Goal: Information Seeking & Learning: Check status

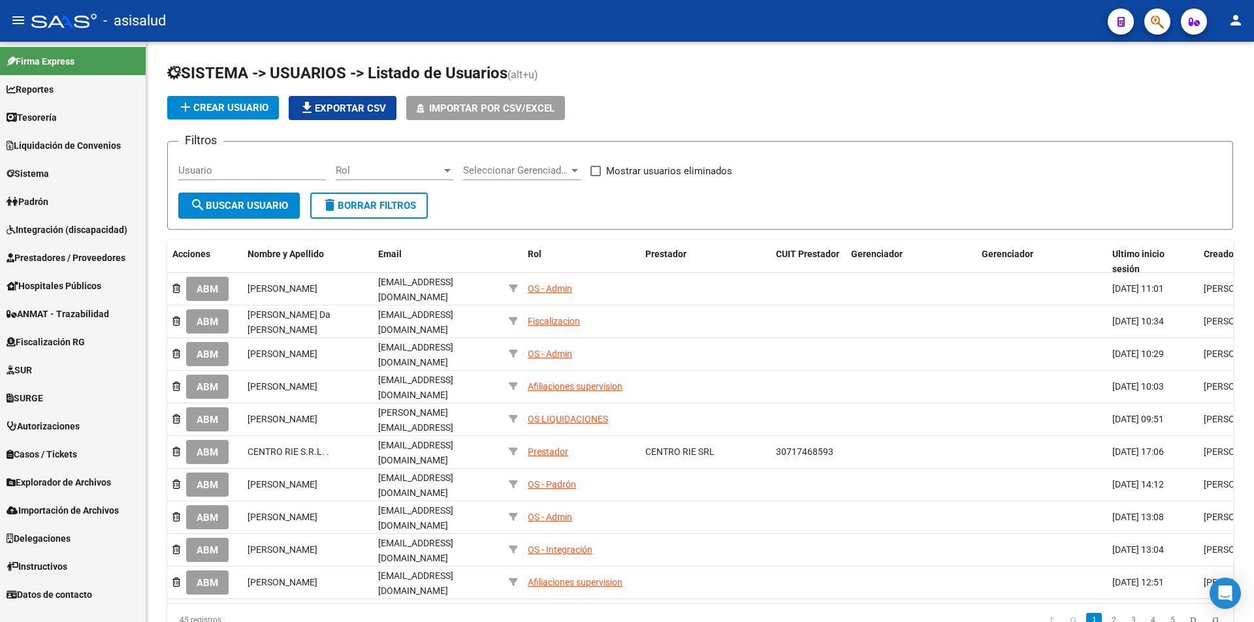
click at [65, 260] on span "Prestadores / Proveedores" at bounding box center [66, 258] width 119 height 14
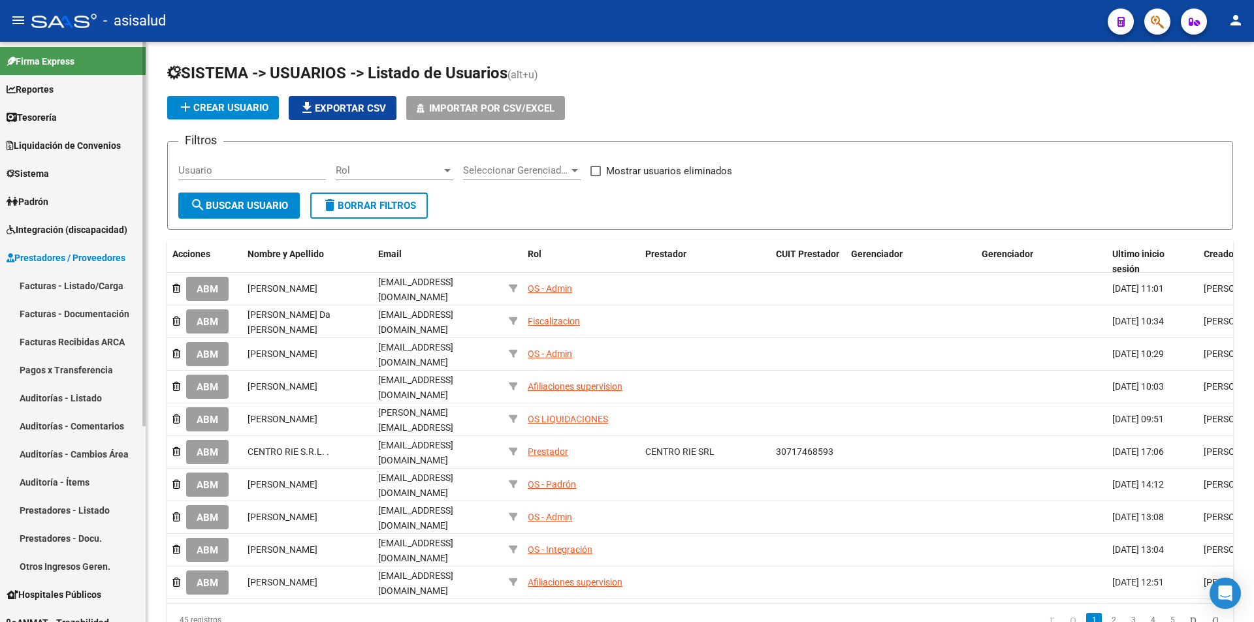
click at [75, 507] on link "Prestadores - Listado" at bounding box center [73, 510] width 146 height 28
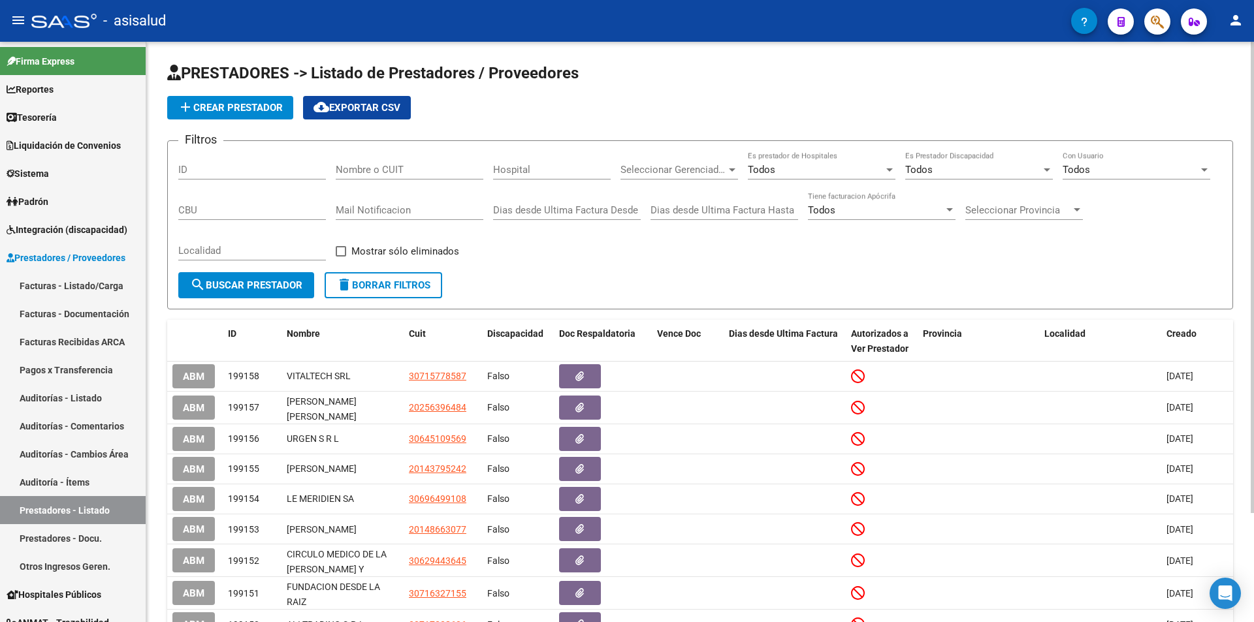
click at [360, 170] on input "Nombre o CUIT" at bounding box center [410, 170] width 148 height 12
paste input "30537433635"
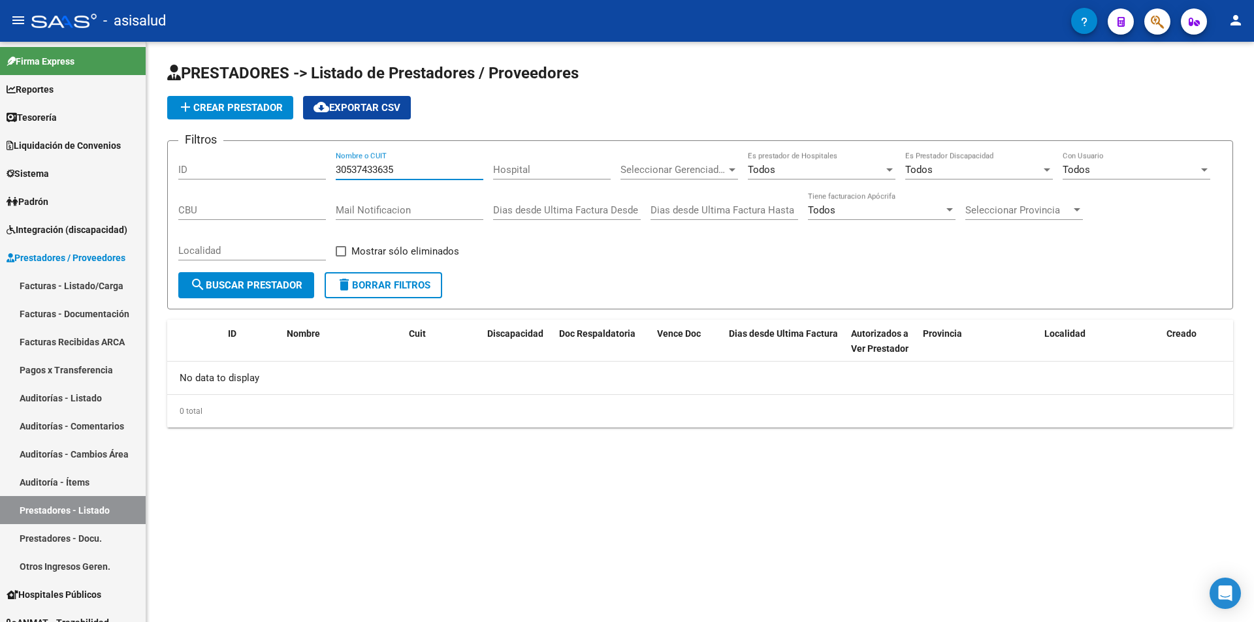
type input "30537433635"
click at [250, 108] on span "add Crear Prestador" at bounding box center [230, 108] width 105 height 12
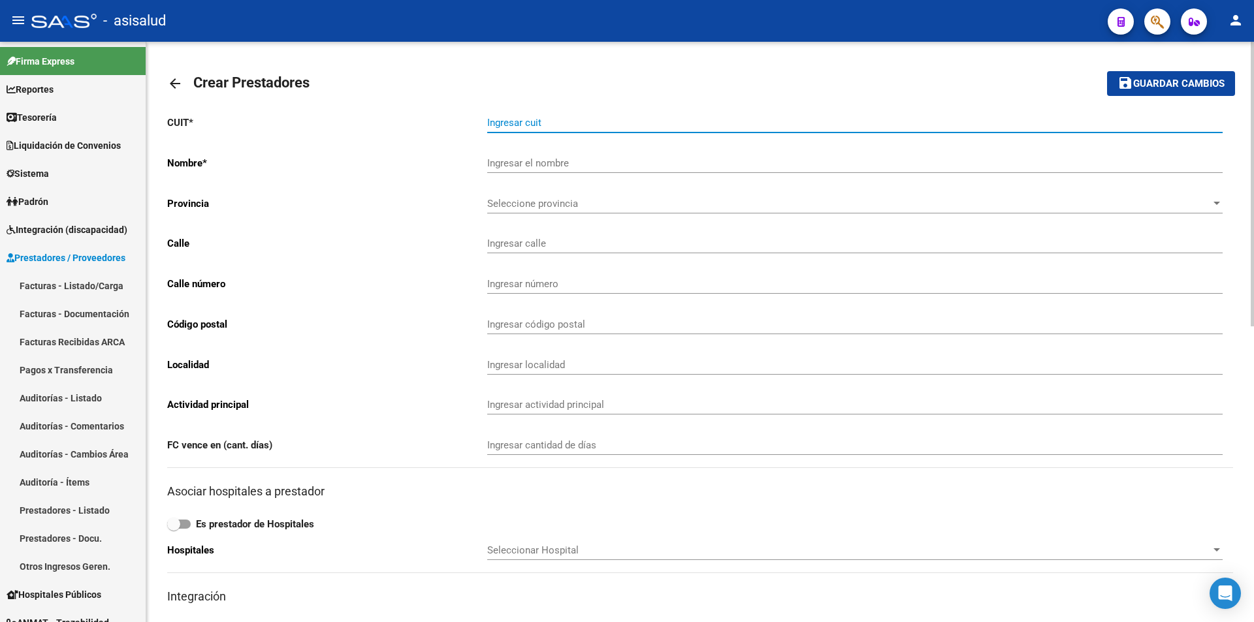
click at [590, 125] on input "Ingresar cuit" at bounding box center [854, 123] width 735 height 12
paste input "30-53743363-5"
type input "30-53743363-5"
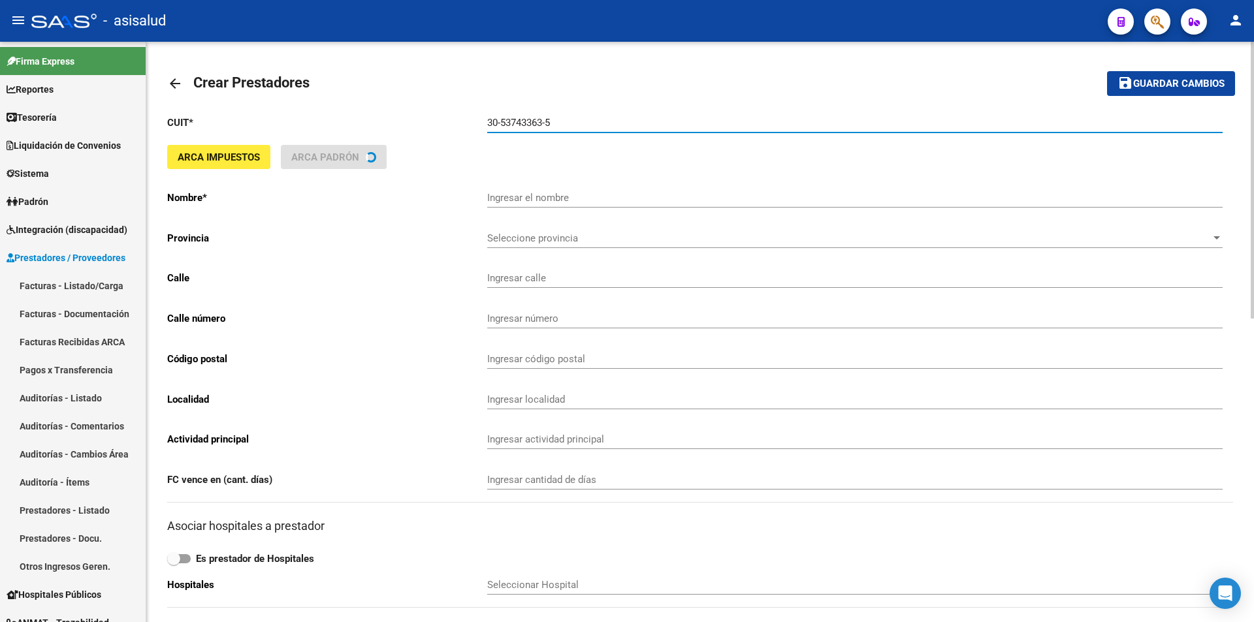
type input "CENTRO DE REHABILITACION DE GENERAL [PERSON_NAME]"
type input "AV TTE GRAL RICHIERI 671"
type input "671"
type input "1661"
type input "BELLA VISTA"
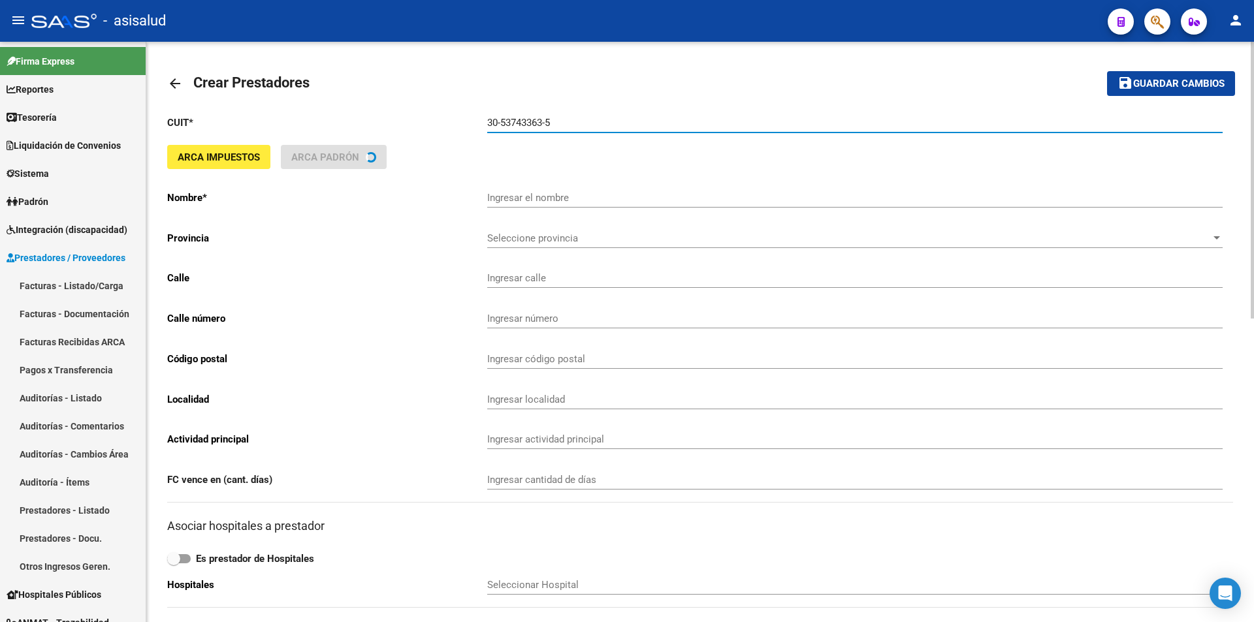
type input "869090"
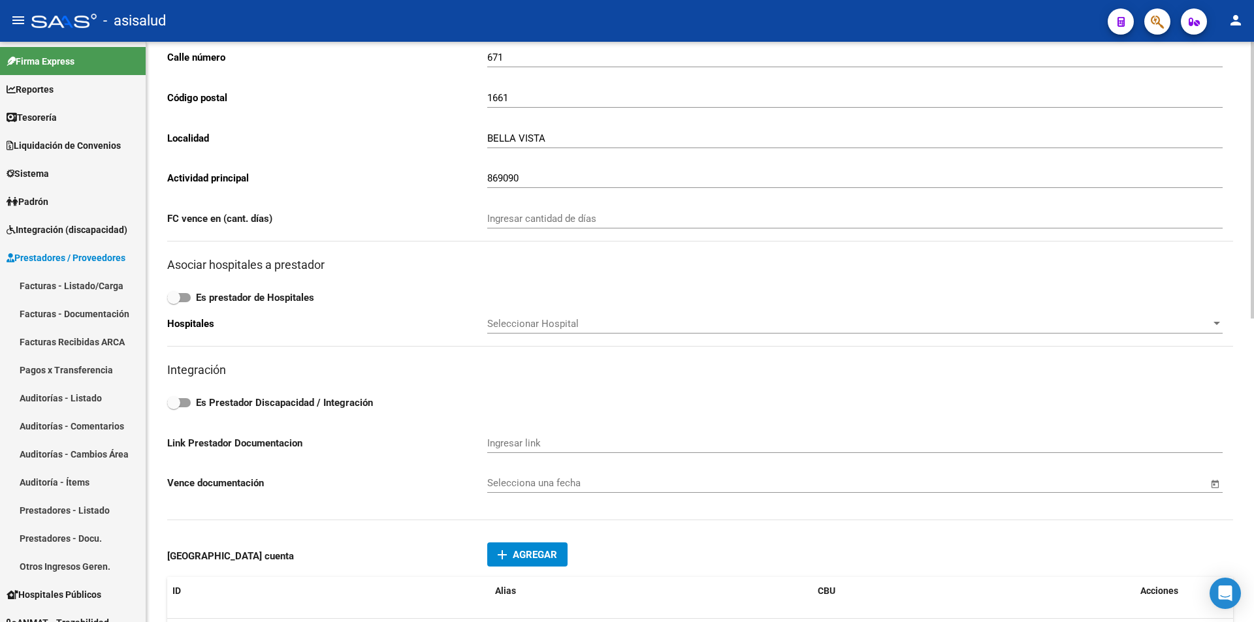
scroll to position [457, 0]
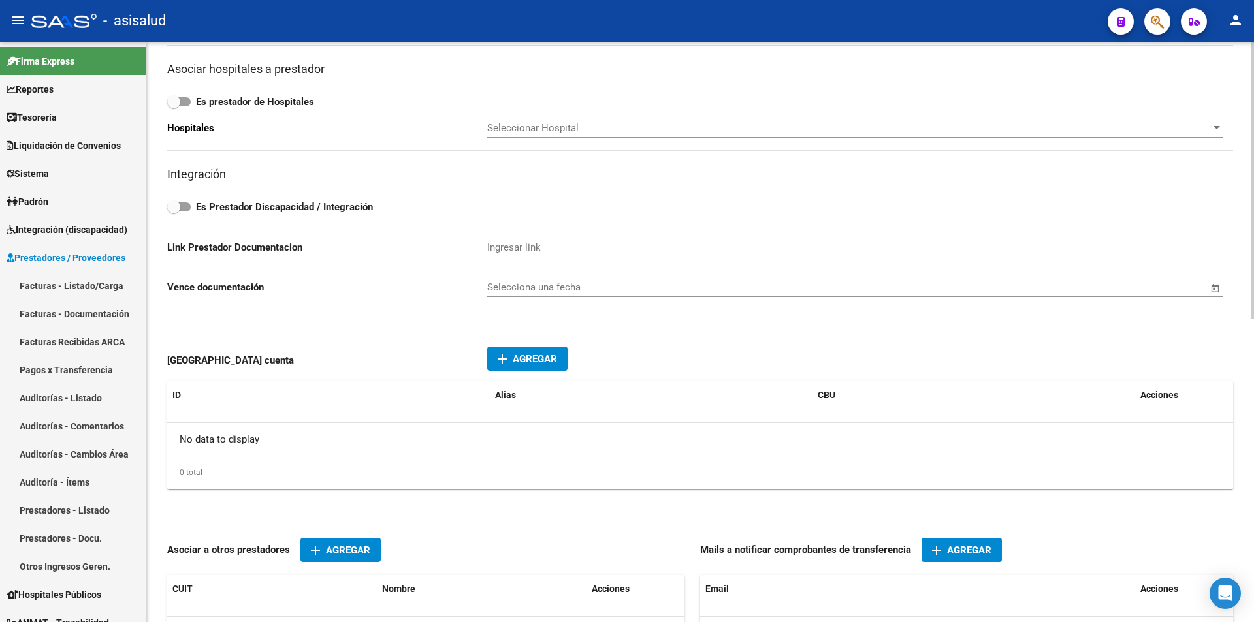
type input "30-53743363-5"
click at [218, 209] on strong "Es Prestador Discapacidad / Integración" at bounding box center [284, 207] width 177 height 12
click at [174, 212] on input "Es Prestador Discapacidad / Integración" at bounding box center [173, 212] width 1 height 1
checkbox input "true"
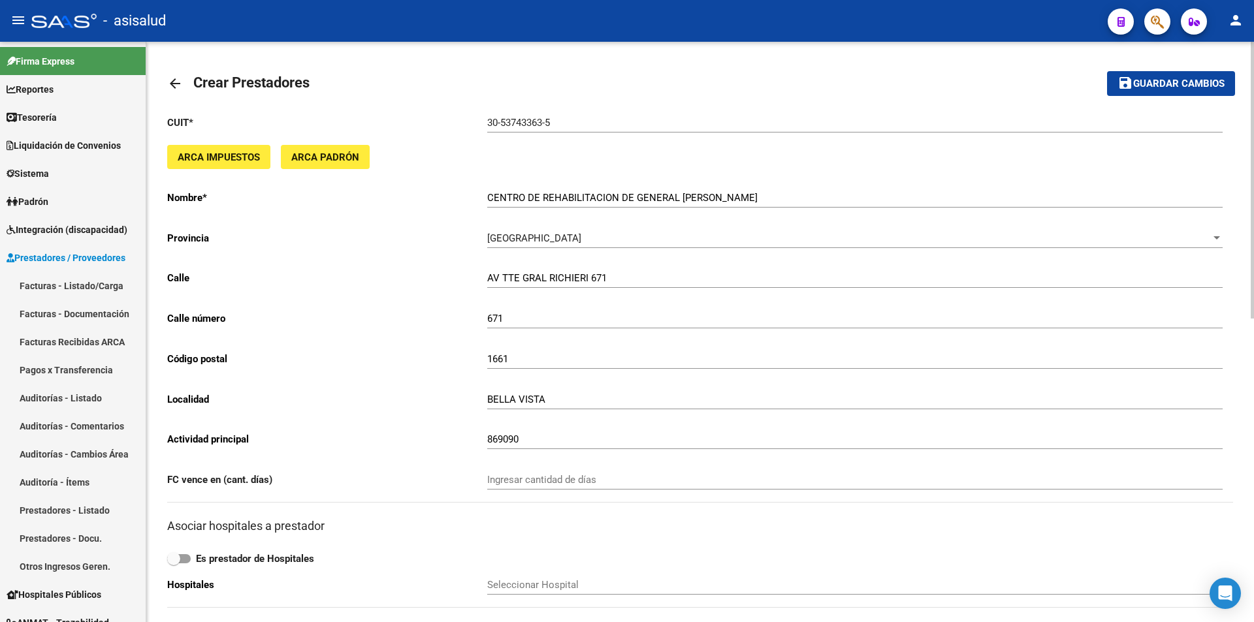
click at [1205, 89] on span "Guardar cambios" at bounding box center [1178, 84] width 91 height 12
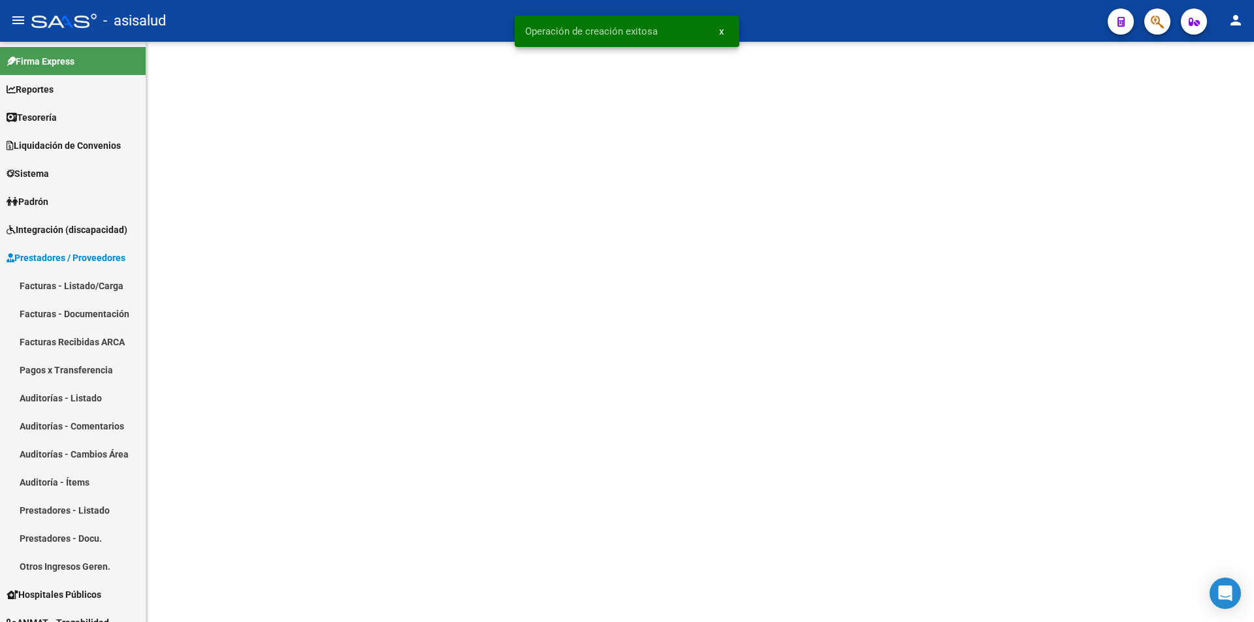
click at [487, 196] on mat-sidenav-content at bounding box center [699, 332] width 1107 height 581
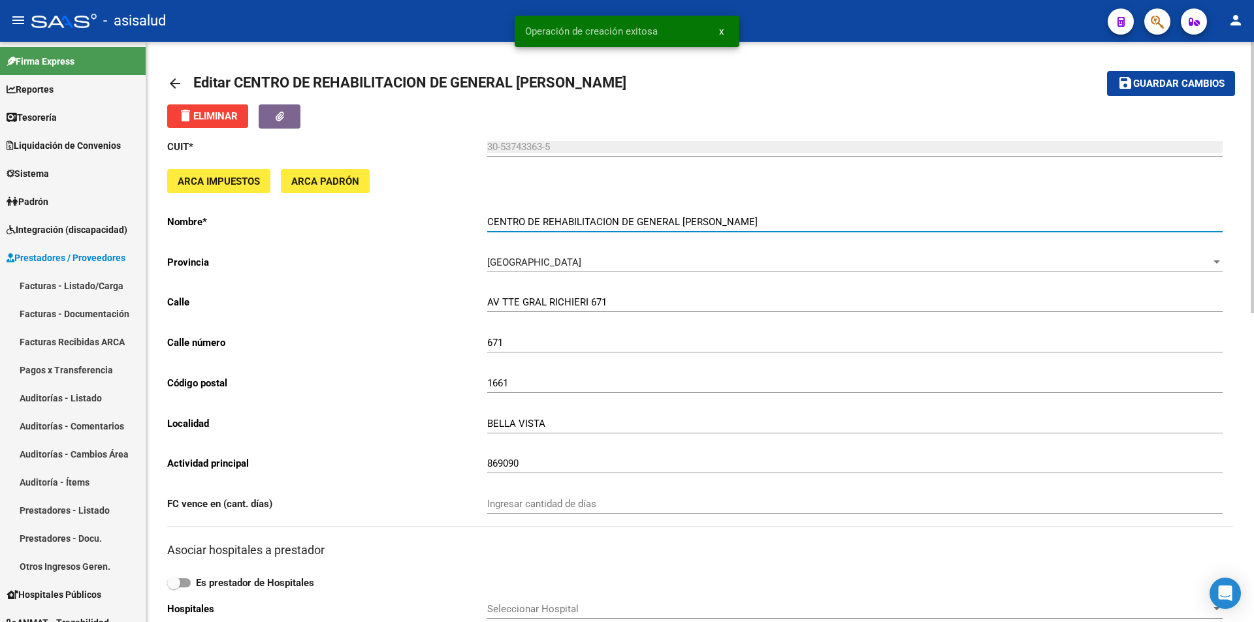
drag, startPoint x: 496, startPoint y: 219, endPoint x: 761, endPoint y: 231, distance: 265.4
click at [761, 231] on div "CENTRO DE REHABILITACION DE GENERAL [PERSON_NAME] el nombre" at bounding box center [854, 218] width 735 height 28
click at [49, 175] on span "Sistema" at bounding box center [28, 174] width 42 height 14
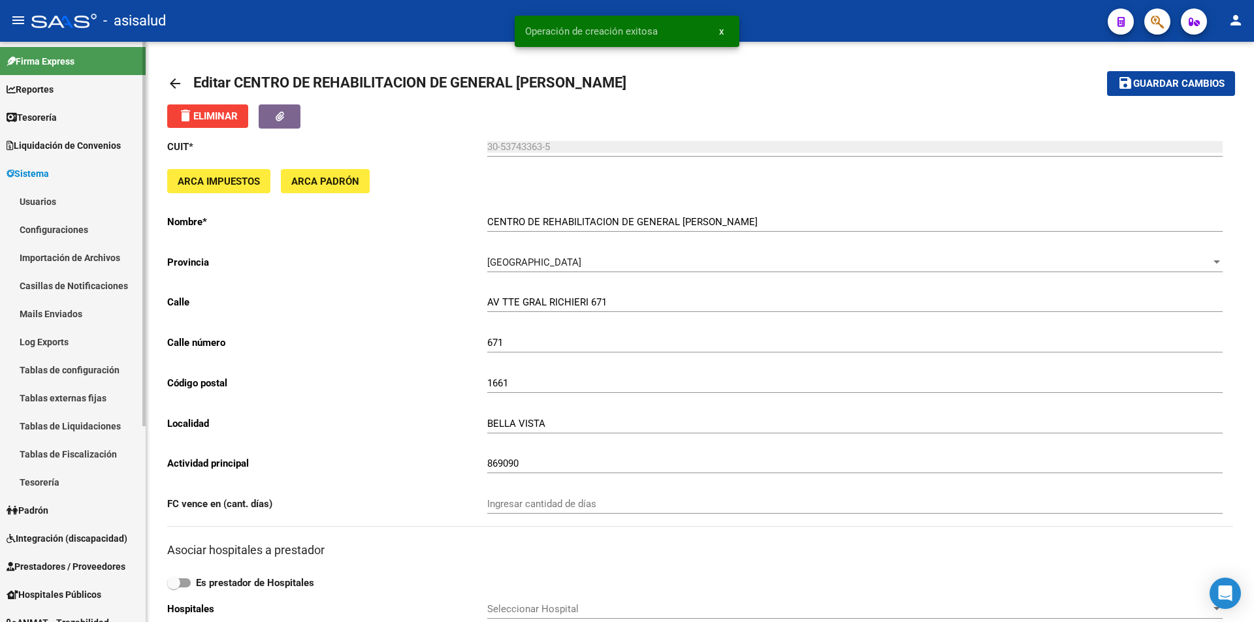
click at [53, 194] on link "Usuarios" at bounding box center [73, 201] width 146 height 28
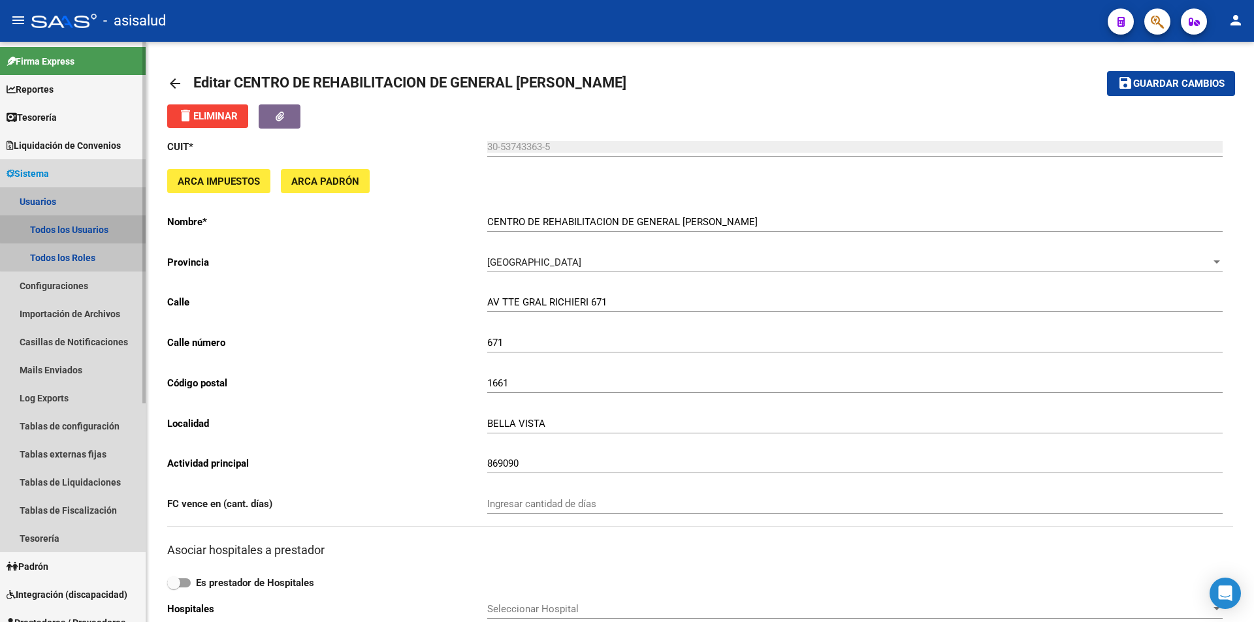
click at [78, 223] on link "Todos los Usuarios" at bounding box center [73, 229] width 146 height 28
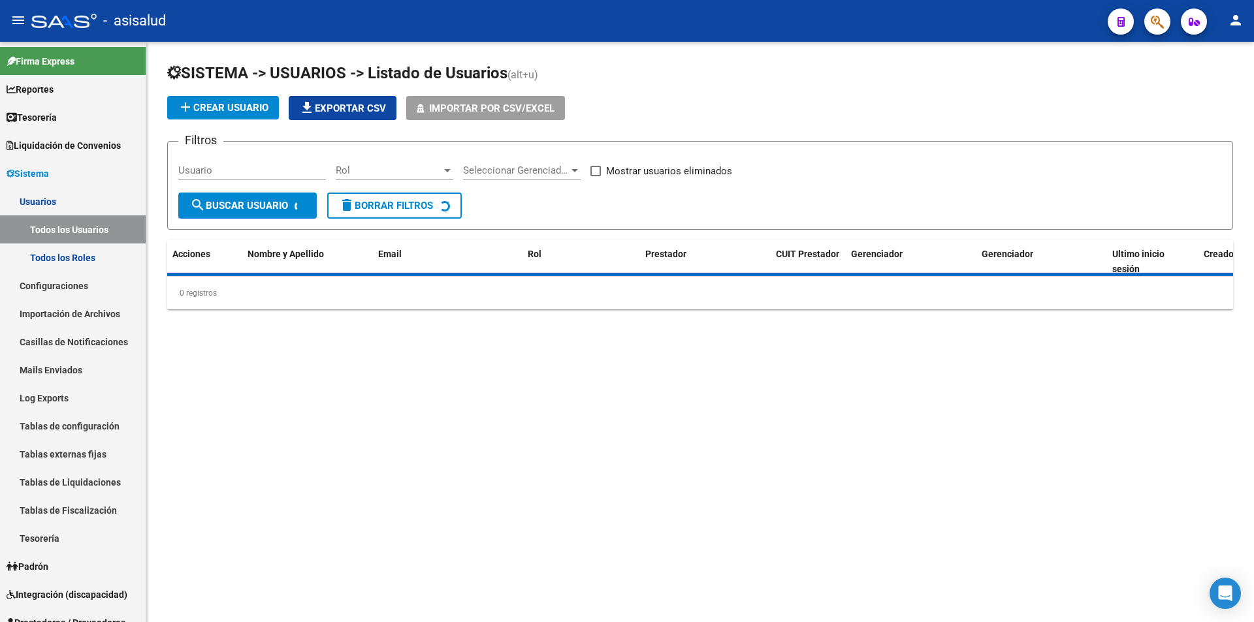
click at [234, 104] on span "add Crear Usuario" at bounding box center [223, 108] width 91 height 12
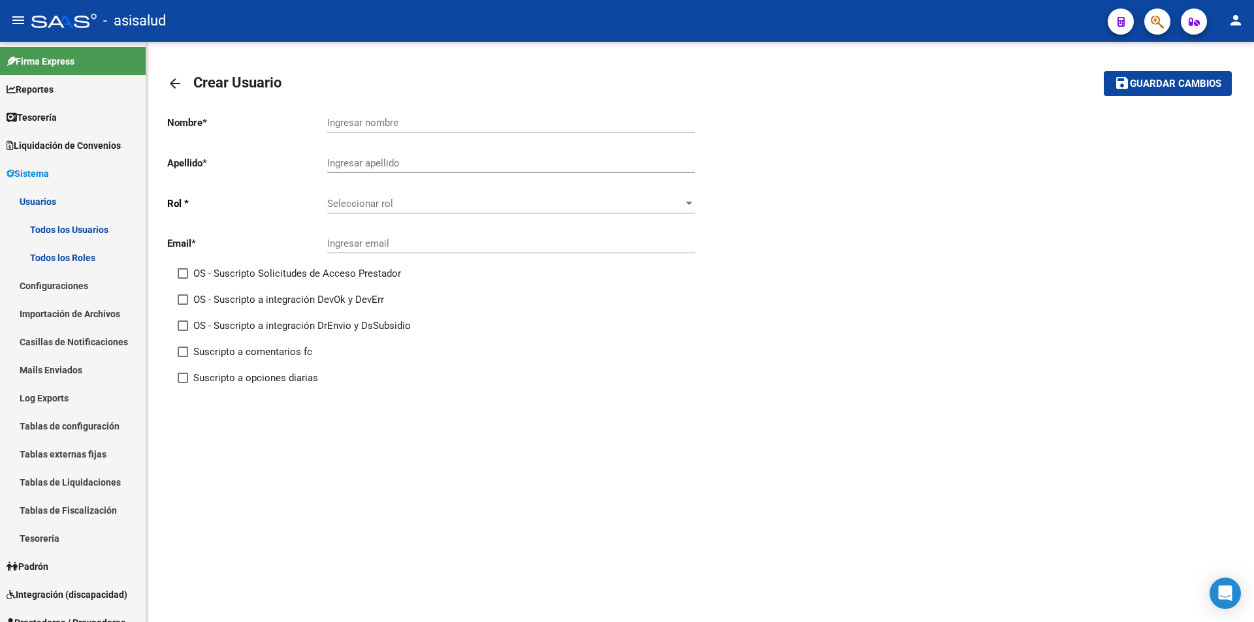
click at [415, 125] on input "Ingresar nombre" at bounding box center [511, 123] width 368 height 12
paste input "CENTRO DE REHABILITACION DE GENERAL [PERSON_NAME]"
type input "CENTRO DE REHABILITACION DE GENERAL [PERSON_NAME]"
click at [366, 168] on input "Ingresar apellido" at bounding box center [511, 163] width 368 height 12
type input "3"
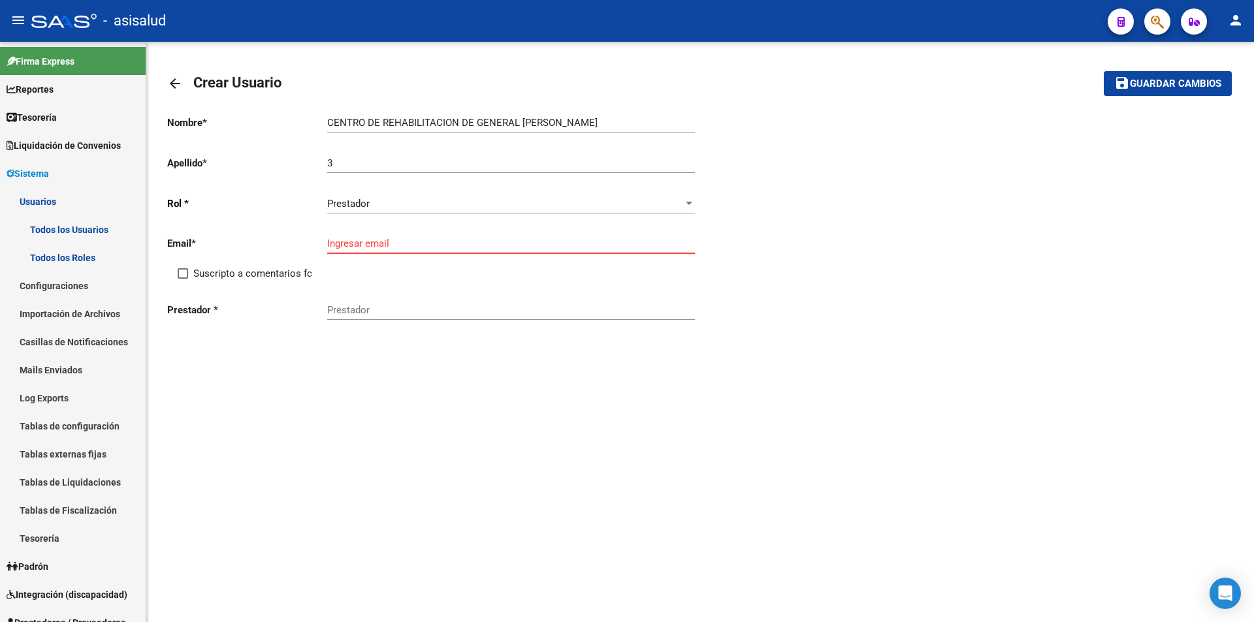
paste input "[EMAIL_ADDRESS][DOMAIN_NAME]"
type input "[EMAIL_ADDRESS][DOMAIN_NAME]"
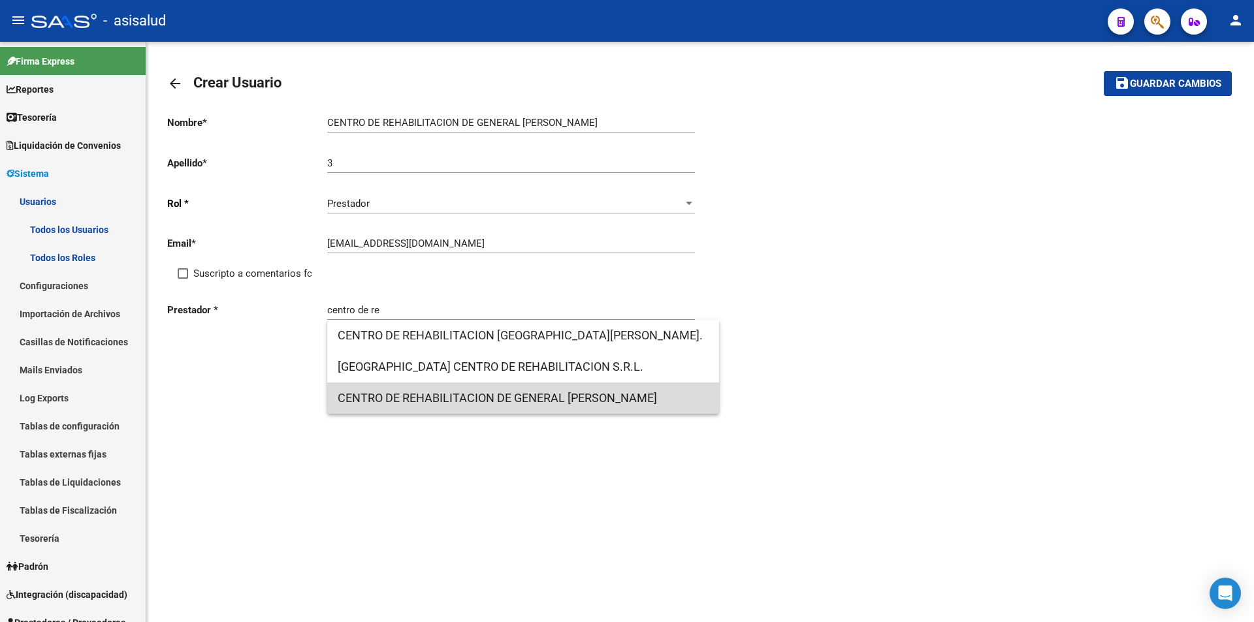
click at [487, 398] on span "CENTRO DE REHABILITACION DE GENERAL [PERSON_NAME]" at bounding box center [523, 398] width 371 height 31
type input "CENTRO DE REHABILITACION DE GENERAL [PERSON_NAME]"
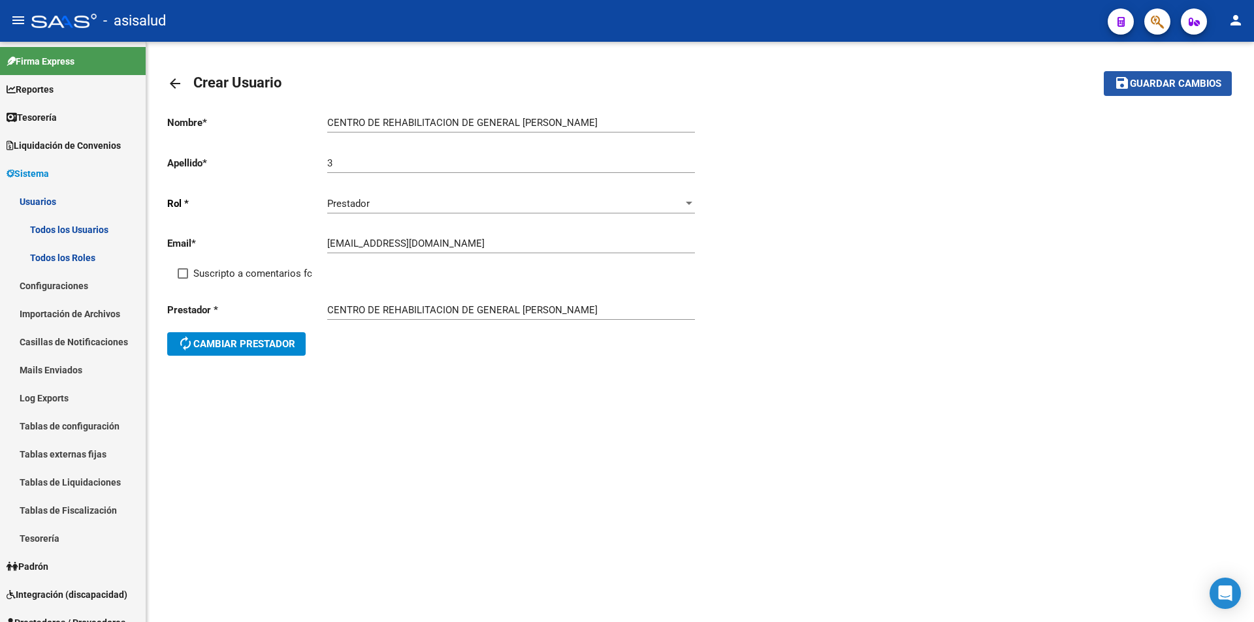
click at [1178, 84] on span "Guardar cambios" at bounding box center [1175, 84] width 91 height 12
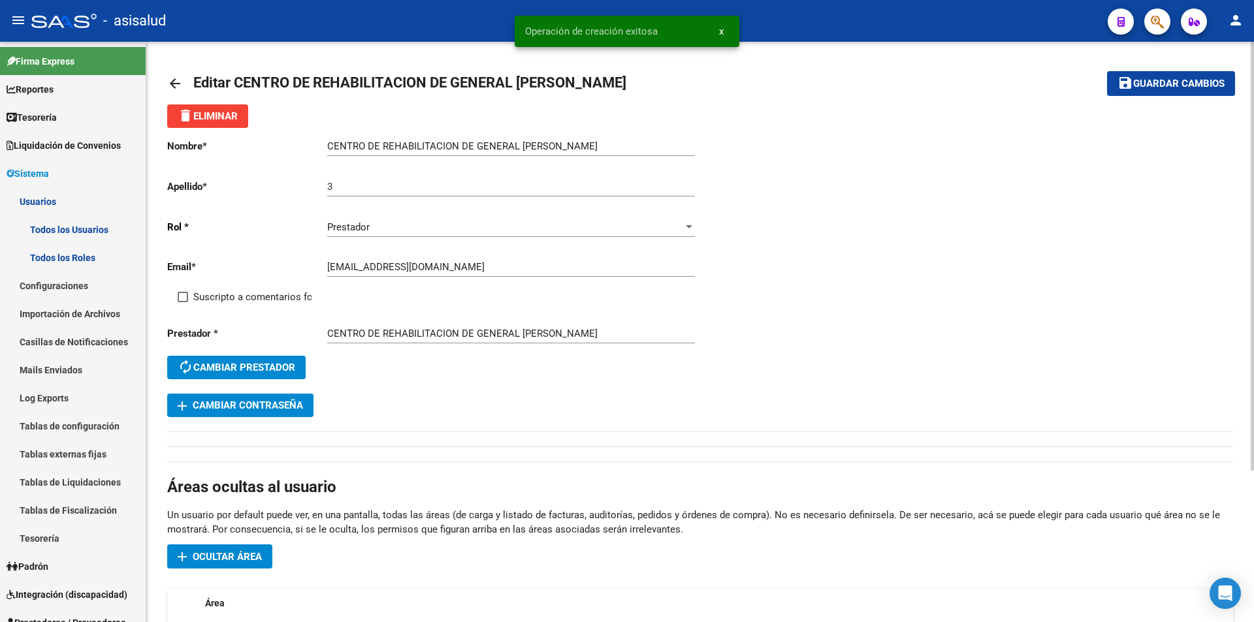
drag, startPoint x: 326, startPoint y: 264, endPoint x: 349, endPoint y: 267, distance: 23.0
click at [359, 266] on app-form-text-field "Email * [EMAIL_ADDRESS][DOMAIN_NAME] Ingresar email" at bounding box center [431, 267] width 528 height 12
drag, startPoint x: 328, startPoint y: 267, endPoint x: 364, endPoint y: 268, distance: 35.9
click at [364, 268] on input "[EMAIL_ADDRESS][DOMAIN_NAME]" at bounding box center [511, 267] width 368 height 12
click at [276, 400] on span "add Cambiar Contraseña" at bounding box center [240, 406] width 125 height 12
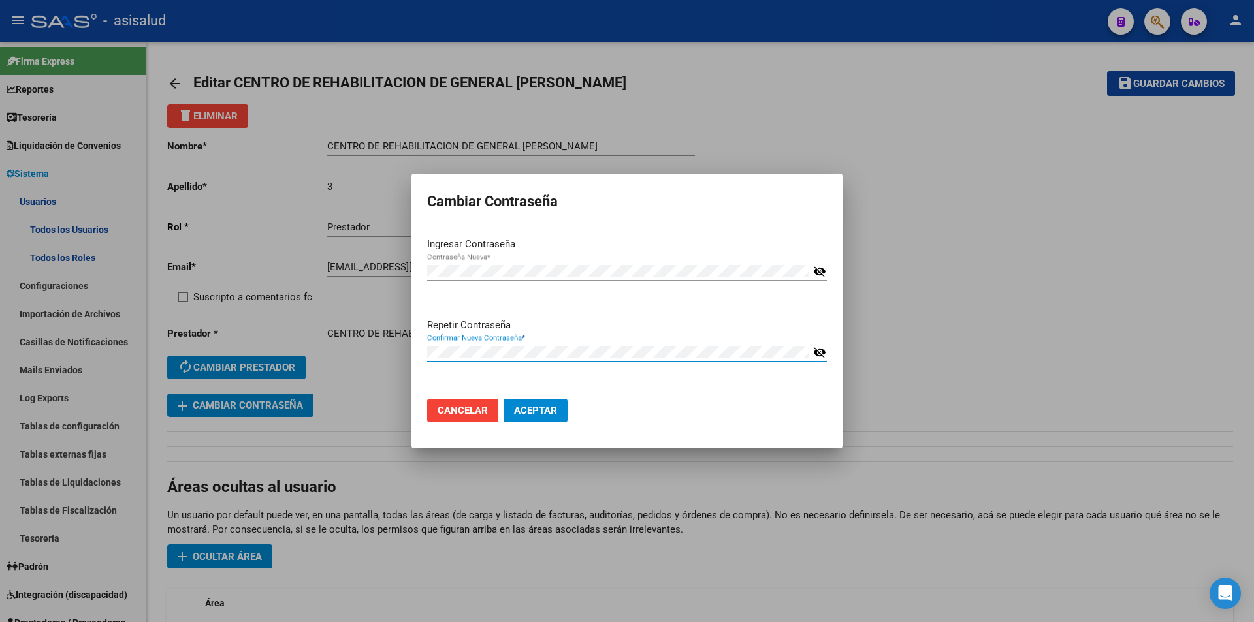
click at [503, 399] on button "Aceptar" at bounding box center [535, 411] width 64 height 24
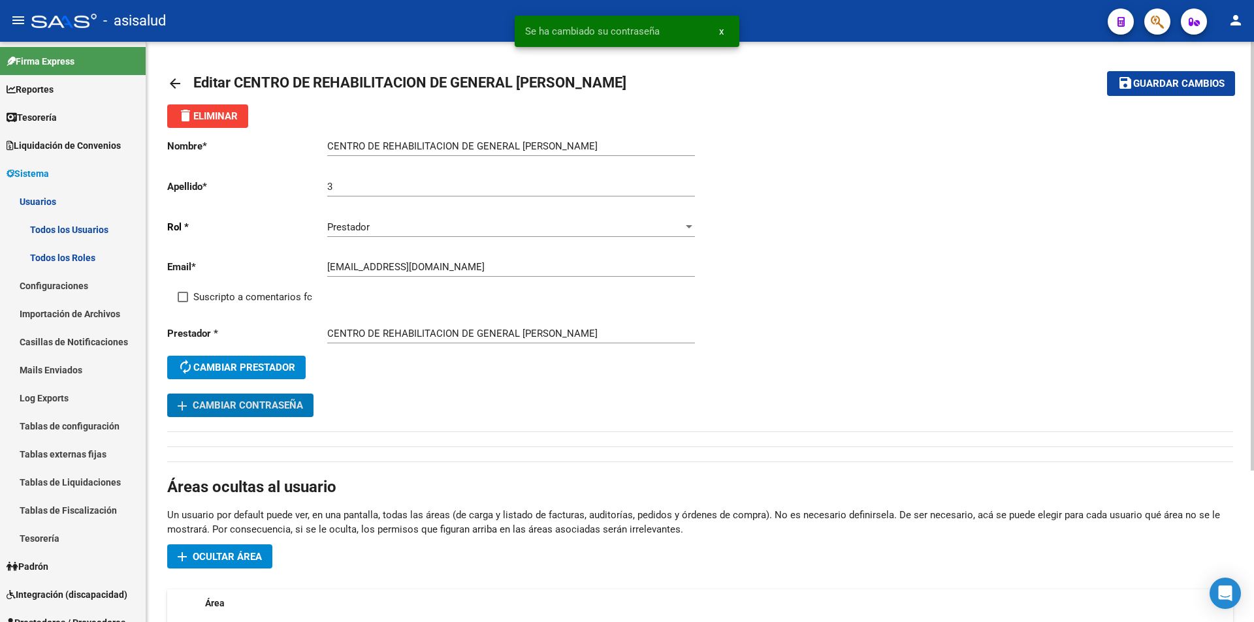
click at [250, 558] on span "Ocultar área" at bounding box center [227, 557] width 69 height 12
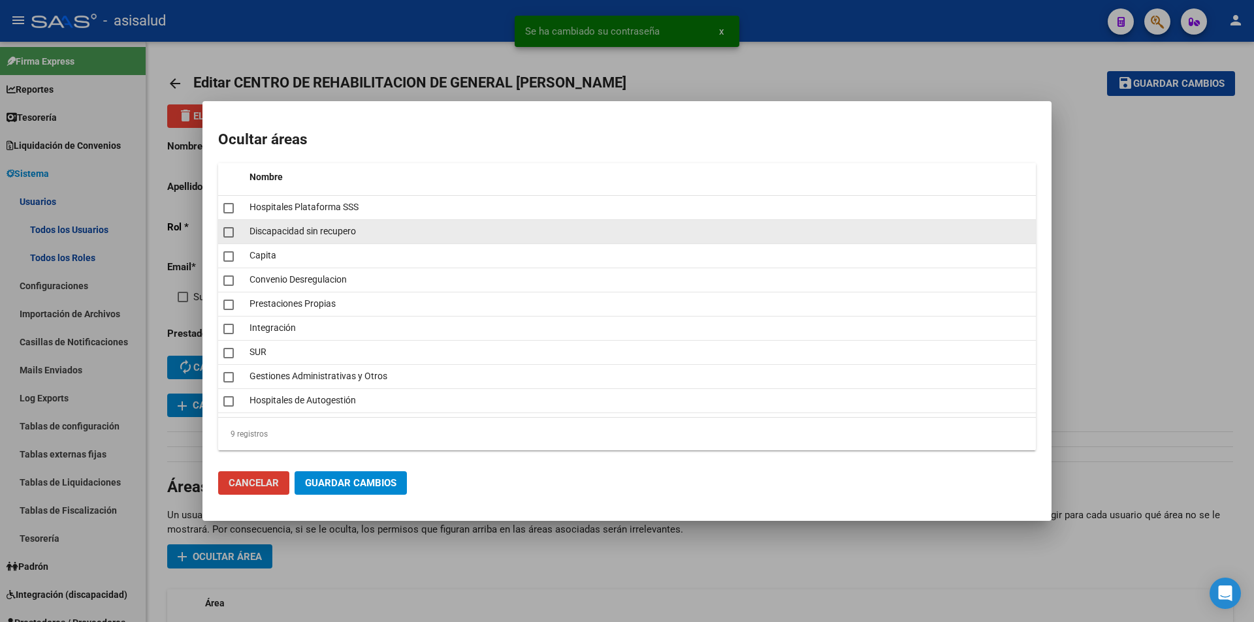
drag, startPoint x: 225, startPoint y: 208, endPoint x: 219, endPoint y: 226, distance: 18.6
click at [225, 210] on span at bounding box center [228, 208] width 10 height 10
checkbox input "true"
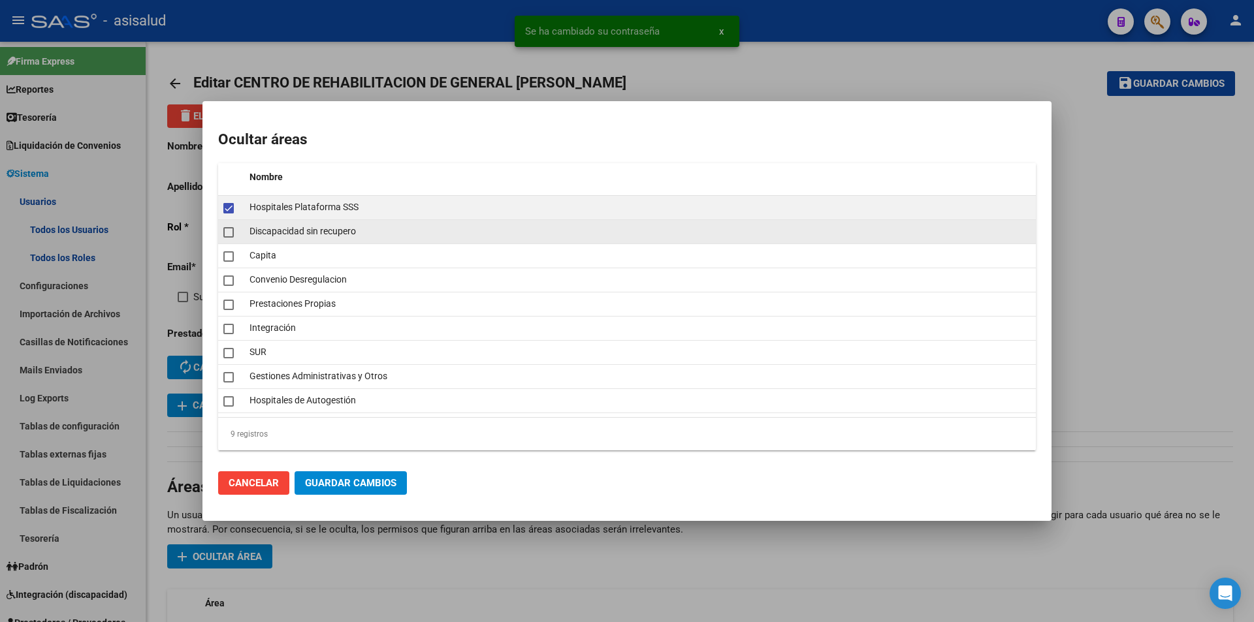
click at [219, 238] on datatable-body-cell at bounding box center [231, 232] width 26 height 24
checkbox input "true"
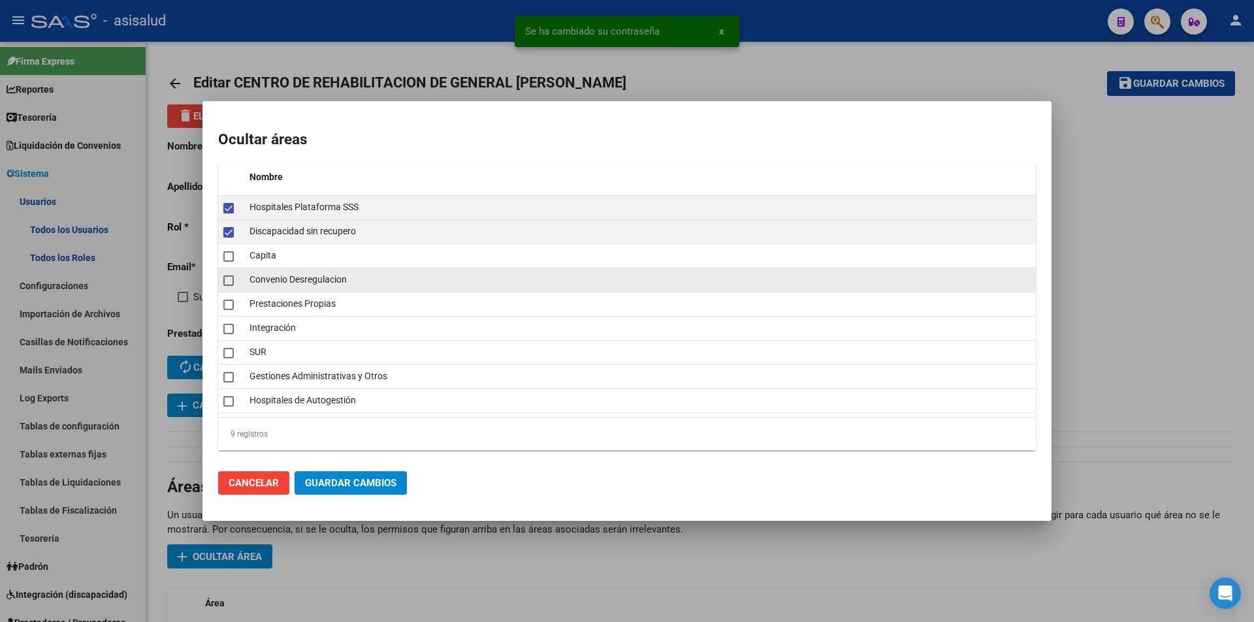
drag, startPoint x: 227, startPoint y: 254, endPoint x: 227, endPoint y: 268, distance: 14.4
click at [227, 258] on span at bounding box center [228, 256] width 10 height 10
checkbox input "true"
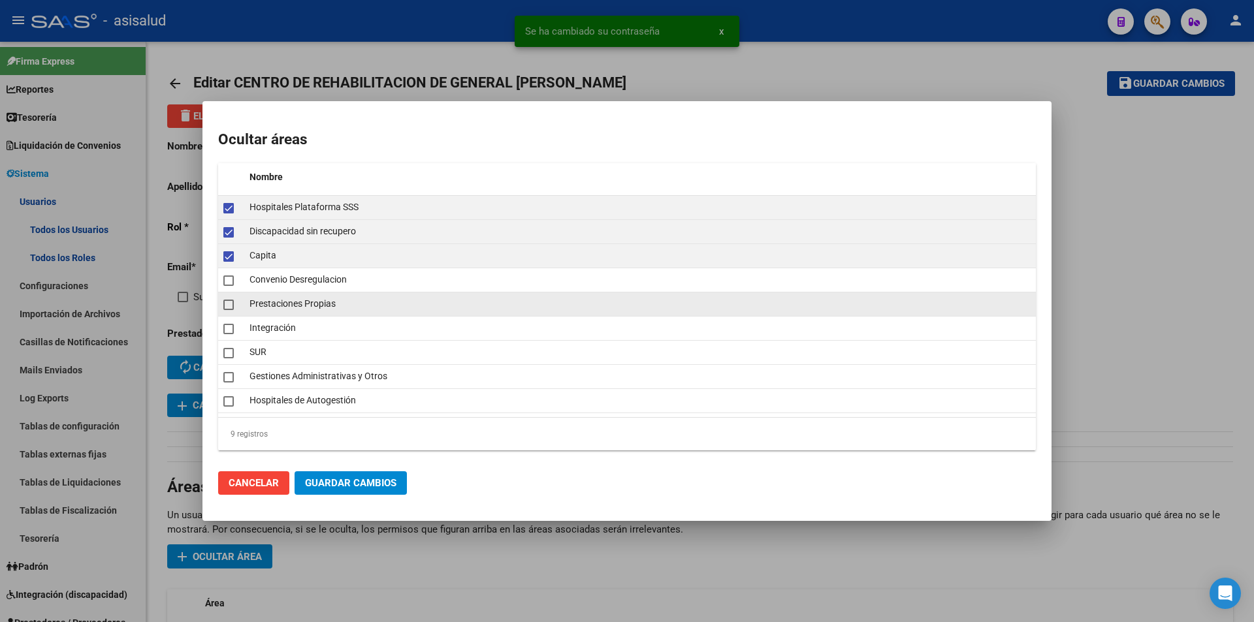
drag, startPoint x: 224, startPoint y: 279, endPoint x: 227, endPoint y: 294, distance: 14.6
click at [225, 281] on span at bounding box center [228, 281] width 10 height 10
checkbox input "true"
click at [227, 302] on span at bounding box center [228, 305] width 10 height 10
checkbox input "true"
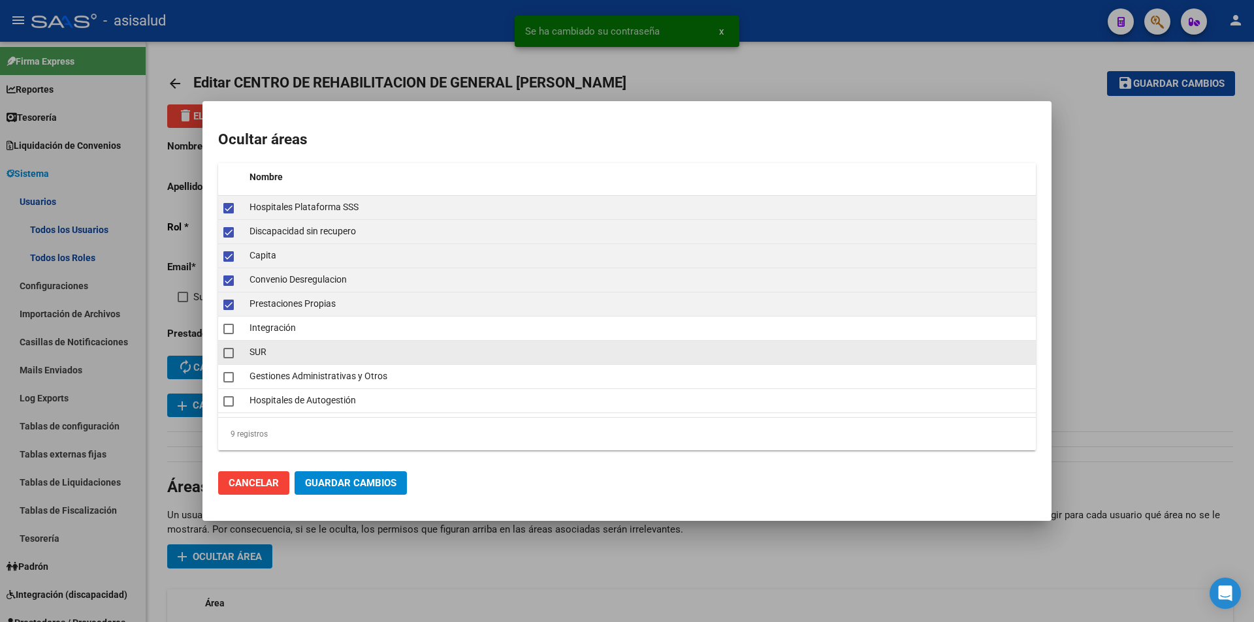
drag, startPoint x: 227, startPoint y: 355, endPoint x: 226, endPoint y: 377, distance: 22.9
click at [227, 355] on span at bounding box center [228, 353] width 10 height 10
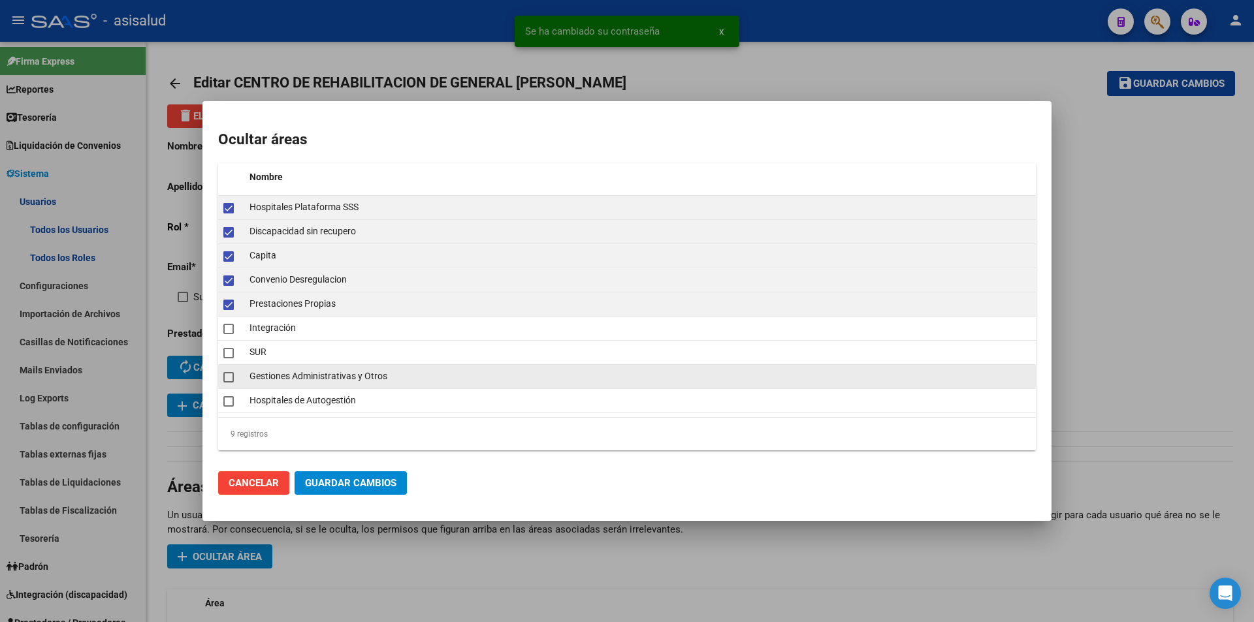
checkbox input "true"
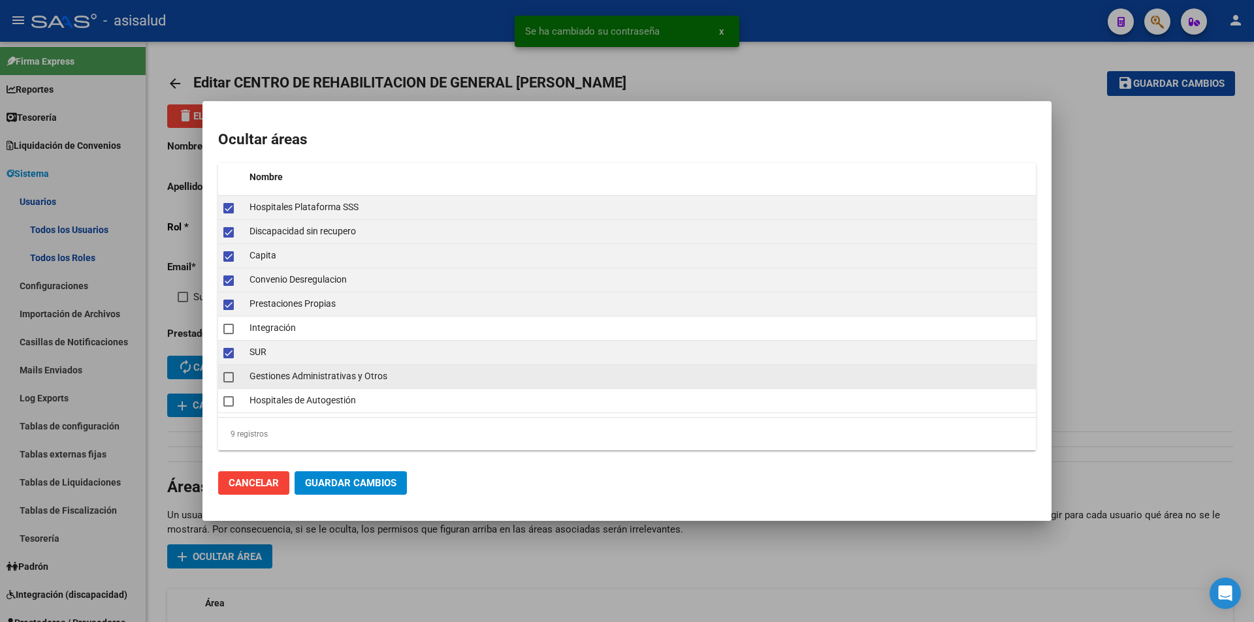
click at [226, 379] on span at bounding box center [228, 377] width 10 height 10
checkbox input "true"
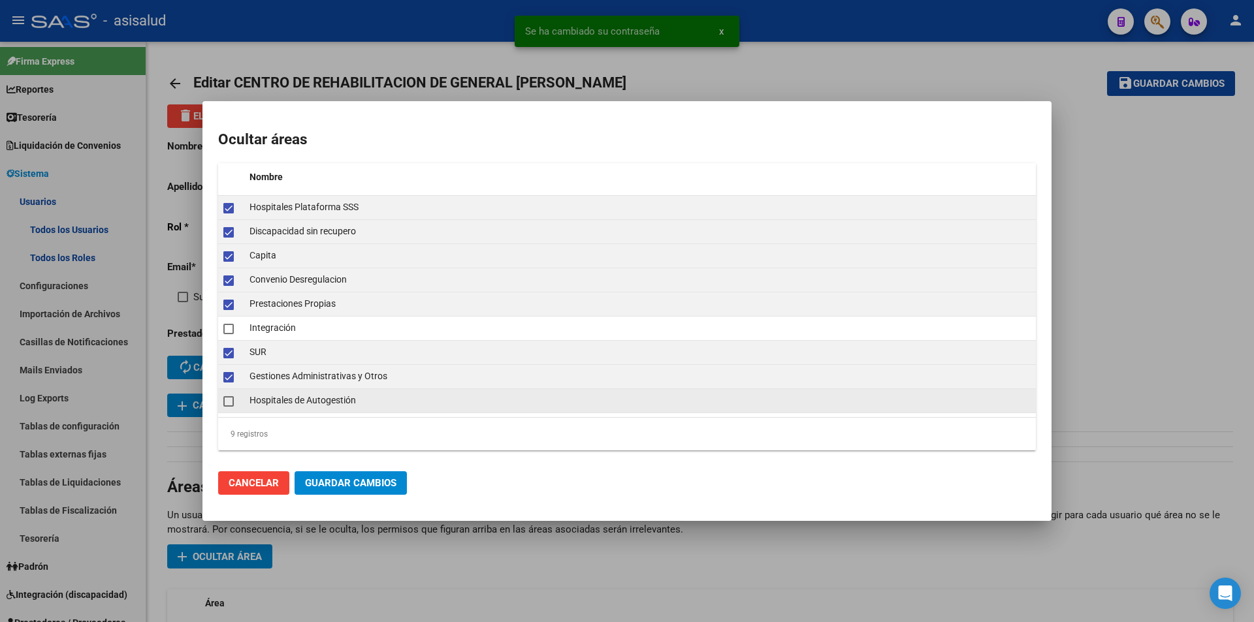
click at [227, 398] on span at bounding box center [228, 401] width 10 height 10
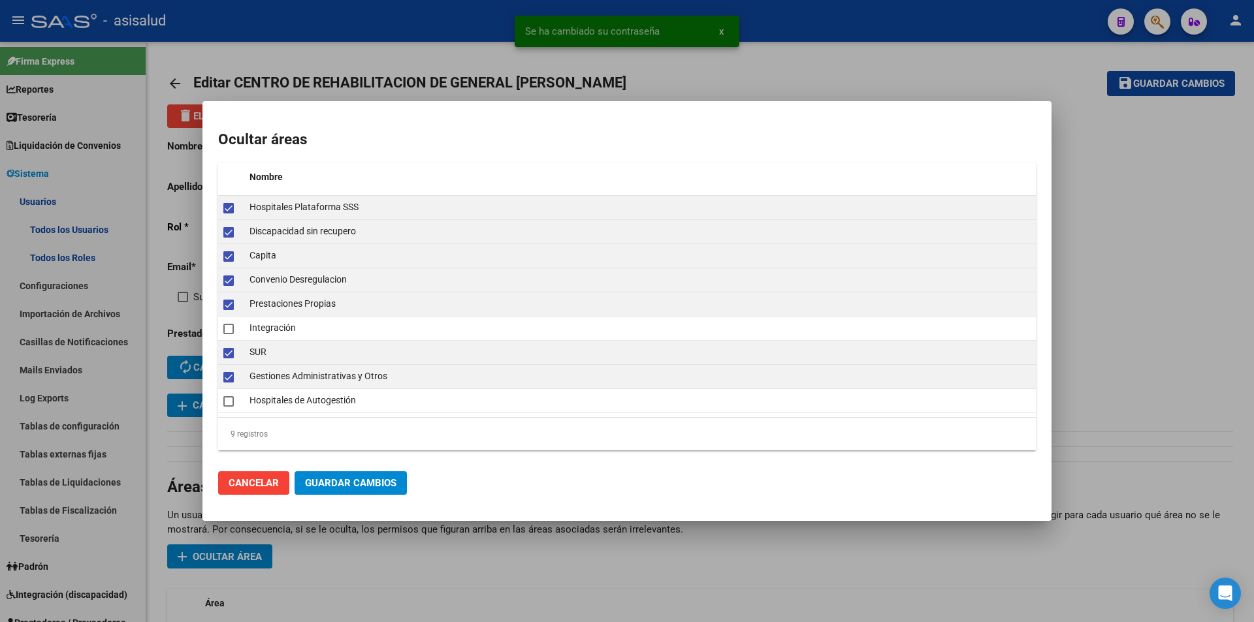
checkbox input "true"
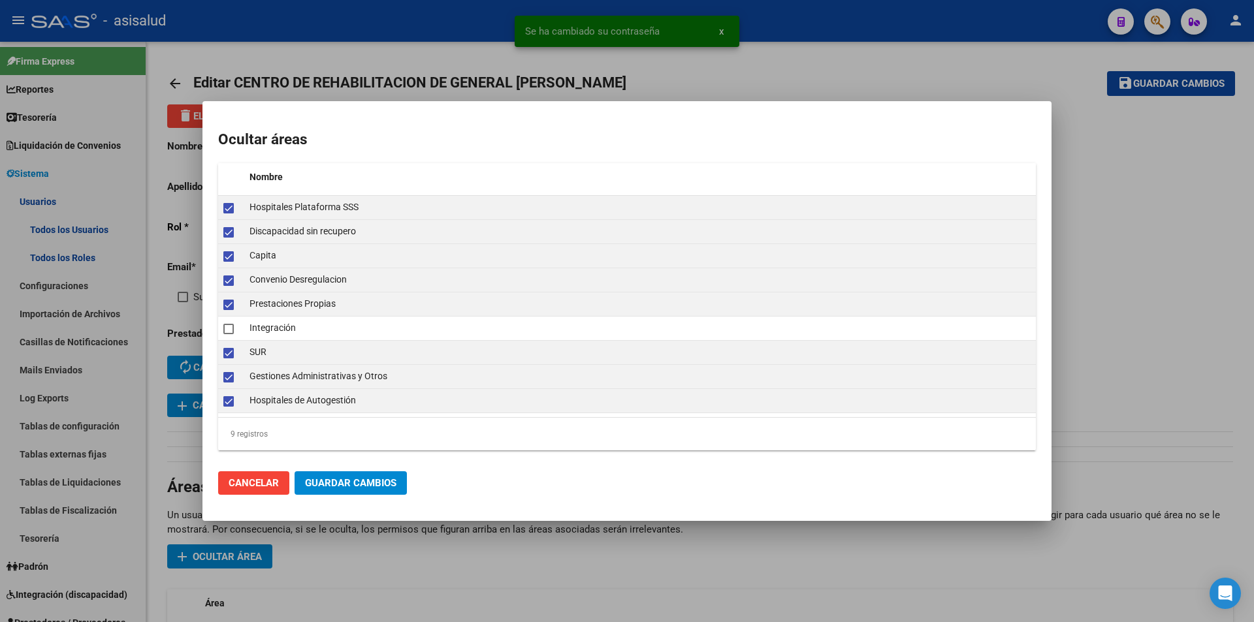
click at [326, 482] on span "Guardar Cambios" at bounding box center [350, 483] width 91 height 12
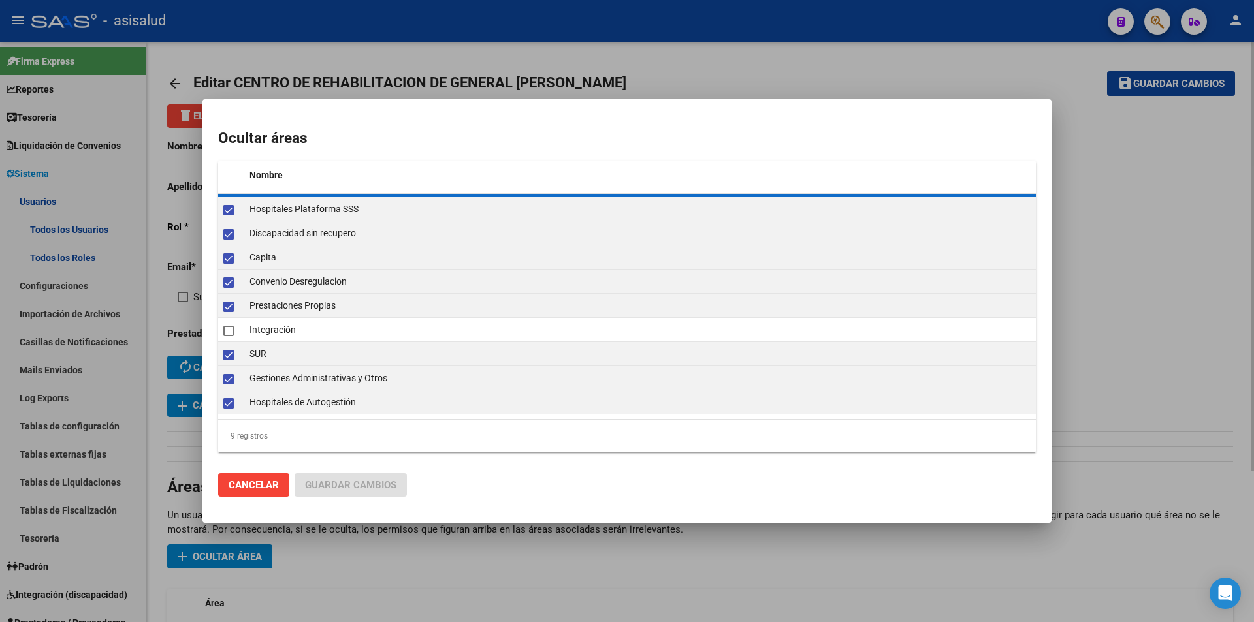
checkbox input "false"
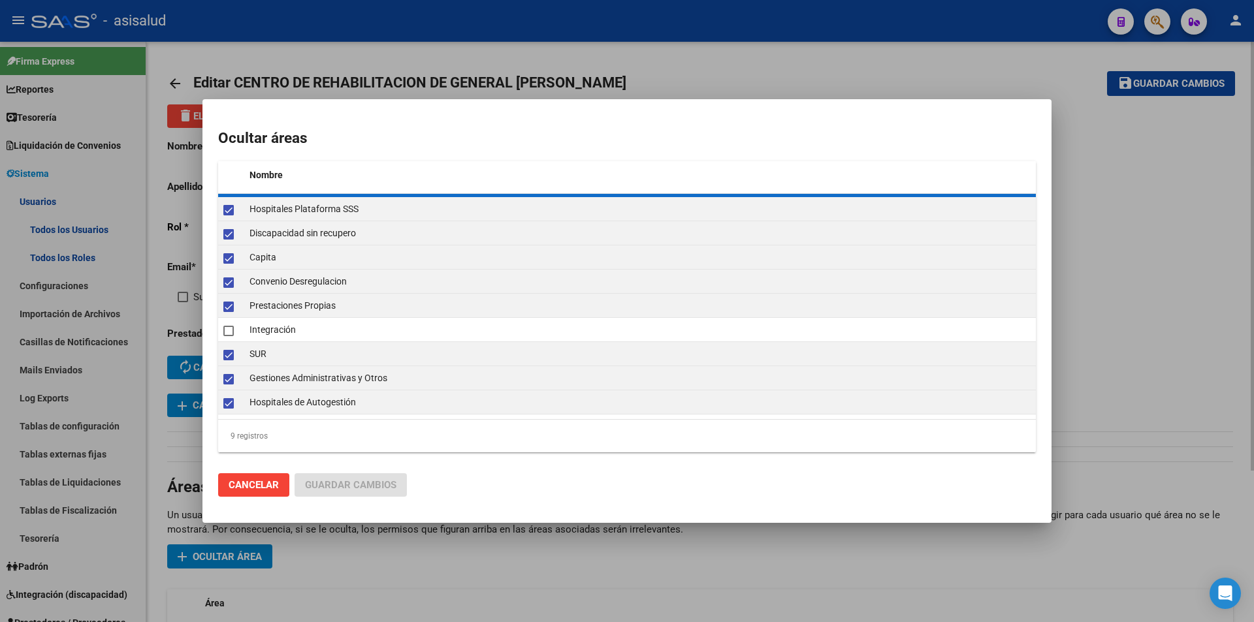
checkbox input "false"
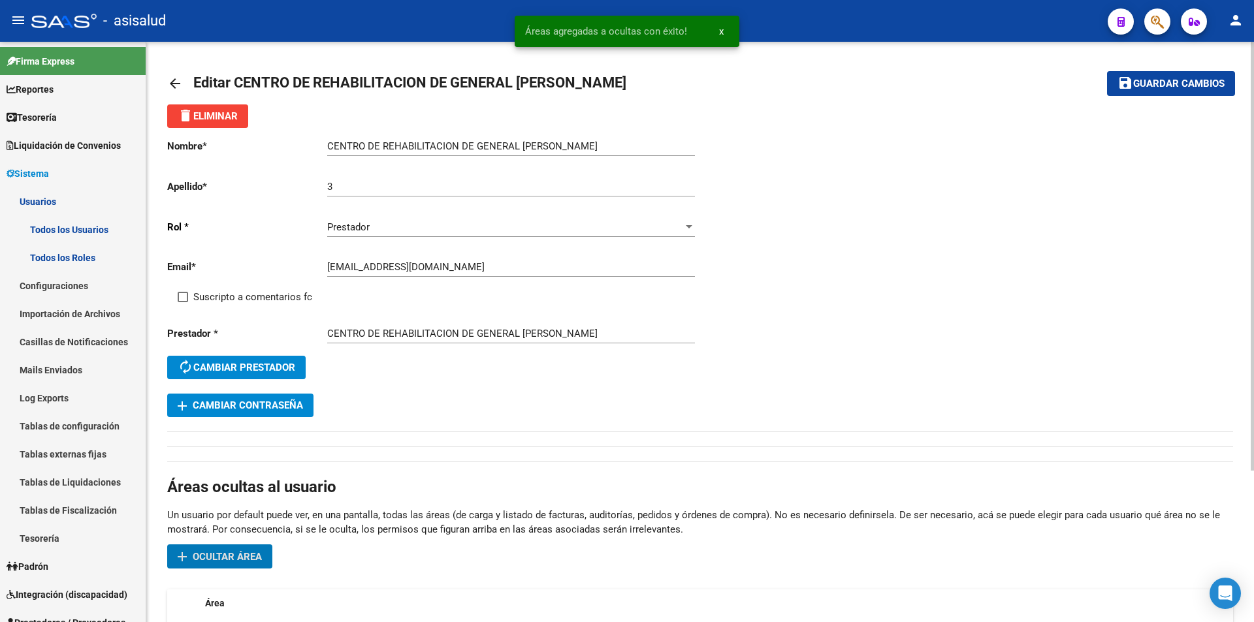
click at [1169, 86] on span "Guardar cambios" at bounding box center [1178, 84] width 91 height 12
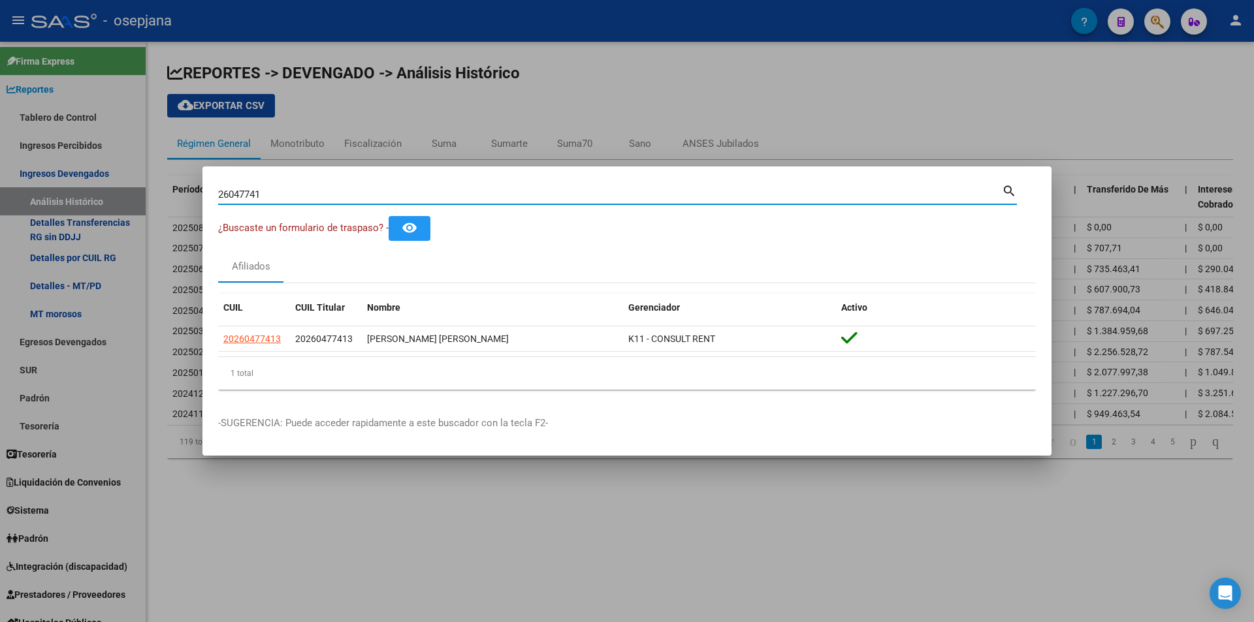
drag, startPoint x: 304, startPoint y: 197, endPoint x: 147, endPoint y: 196, distance: 157.4
click at [147, 196] on div "26047741 Buscar (apellido, dni, cuil, nro traspaso, cuit, obra social) search ¿…" at bounding box center [627, 311] width 1254 height 622
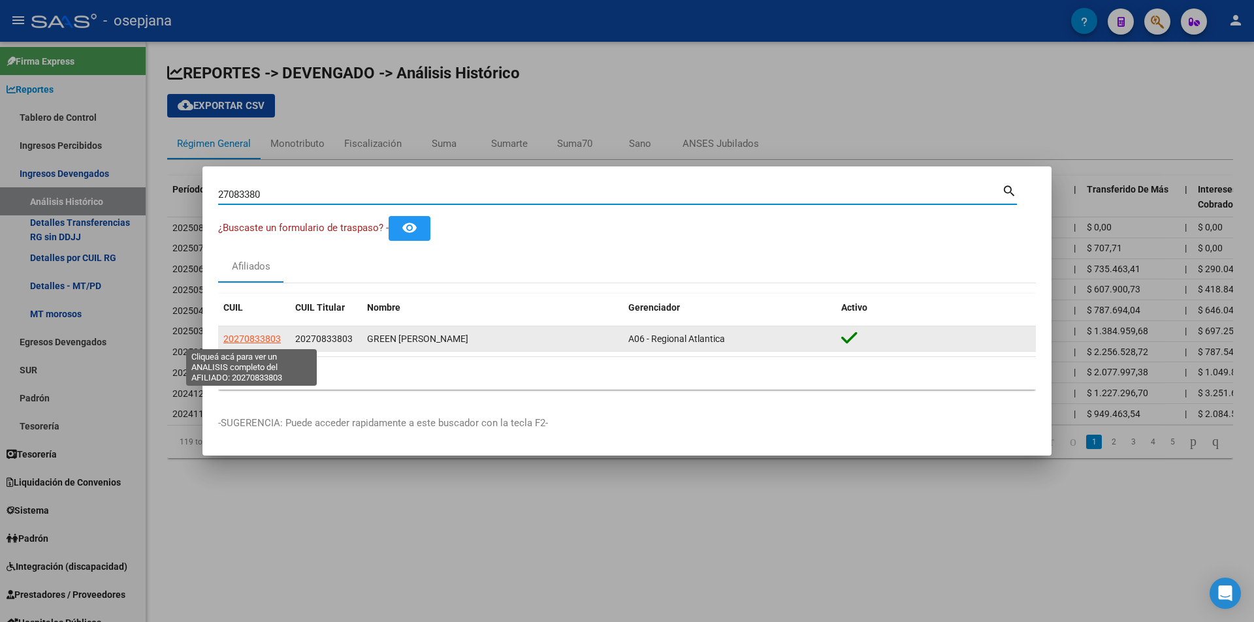
click at [264, 338] on span "20270833803" at bounding box center [251, 339] width 57 height 10
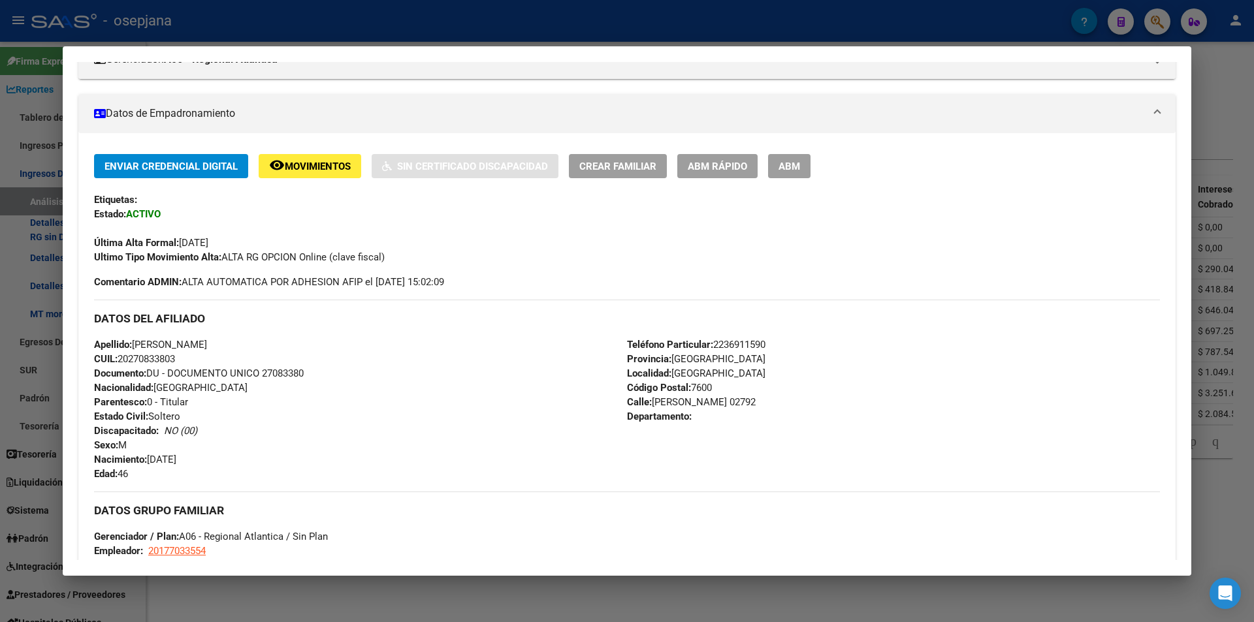
scroll to position [509, 0]
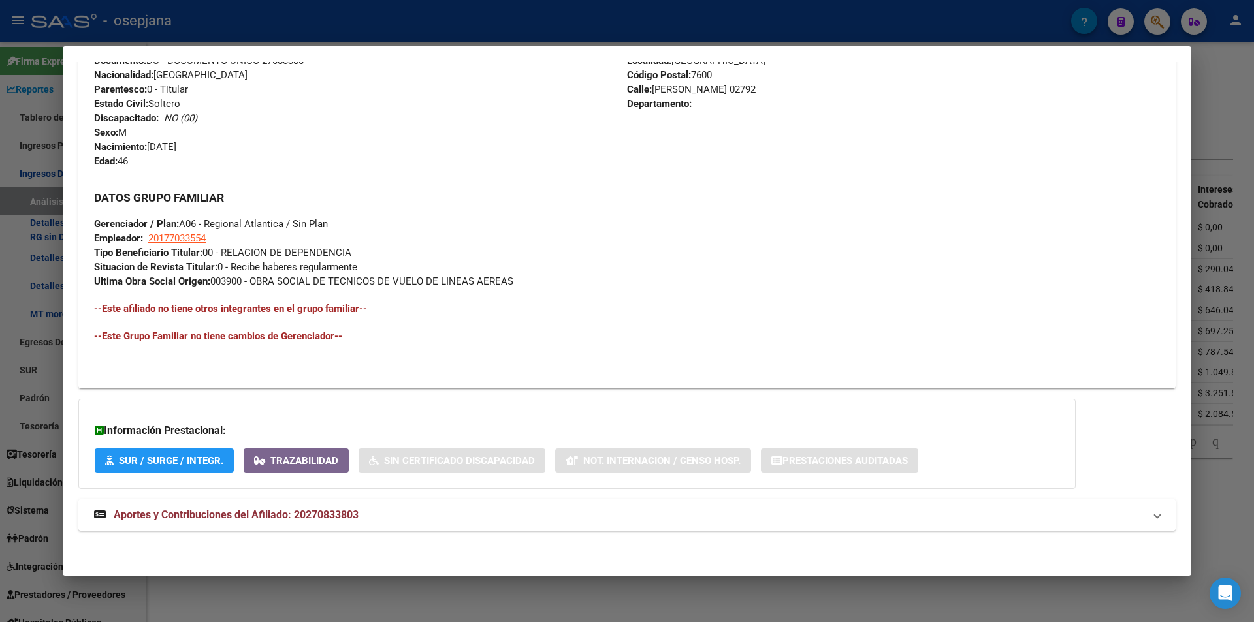
click at [313, 509] on span "Aportes y Contribuciones del Afiliado: 20270833803" at bounding box center [236, 515] width 245 height 12
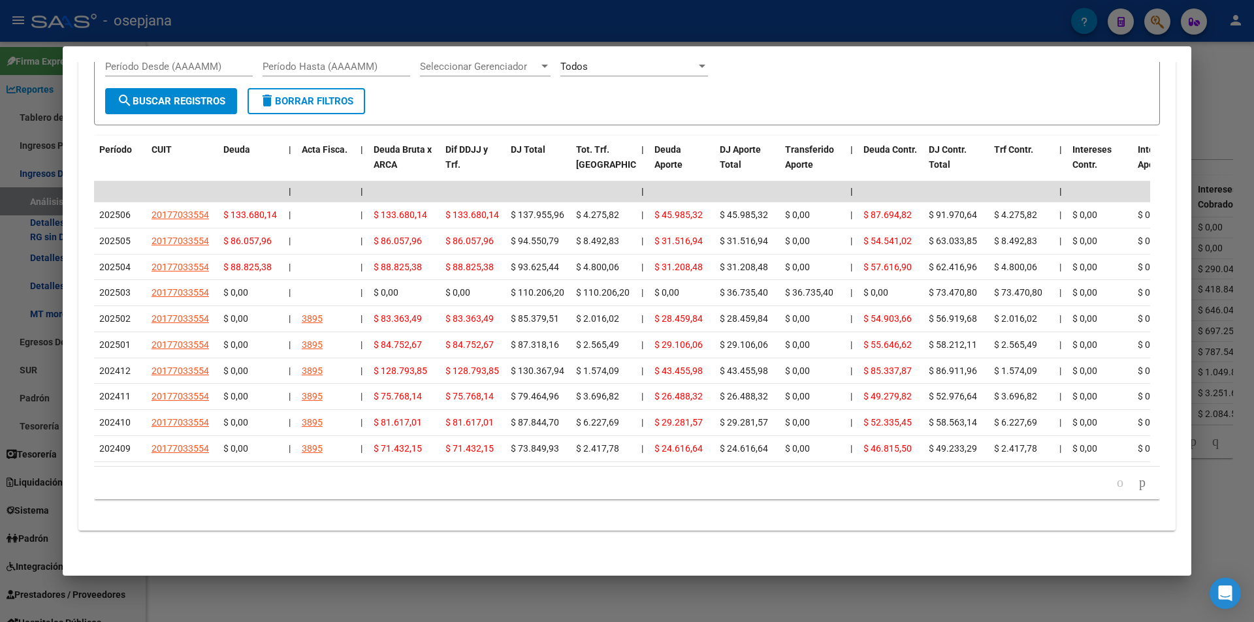
scroll to position [1024, 0]
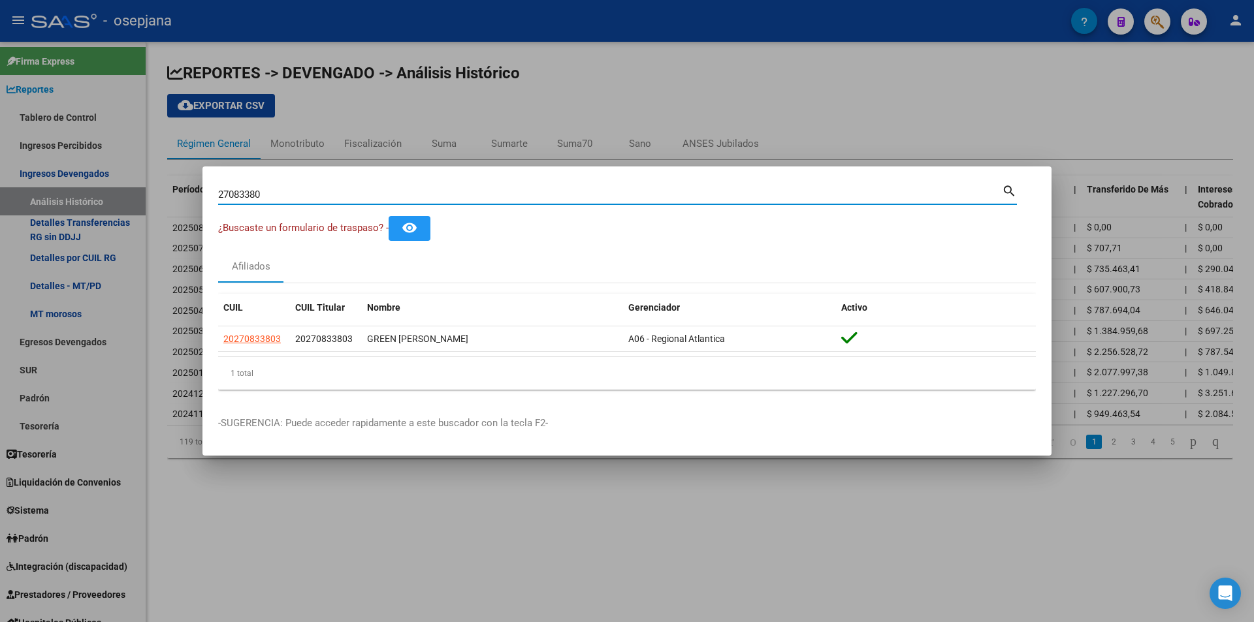
drag, startPoint x: 283, startPoint y: 200, endPoint x: 177, endPoint y: 201, distance: 105.8
click at [177, 201] on div "27083380 Buscar (apellido, dni, cuil, nro traspaso, cuit, obra social) search ¿…" at bounding box center [627, 311] width 1254 height 622
type input "22298601"
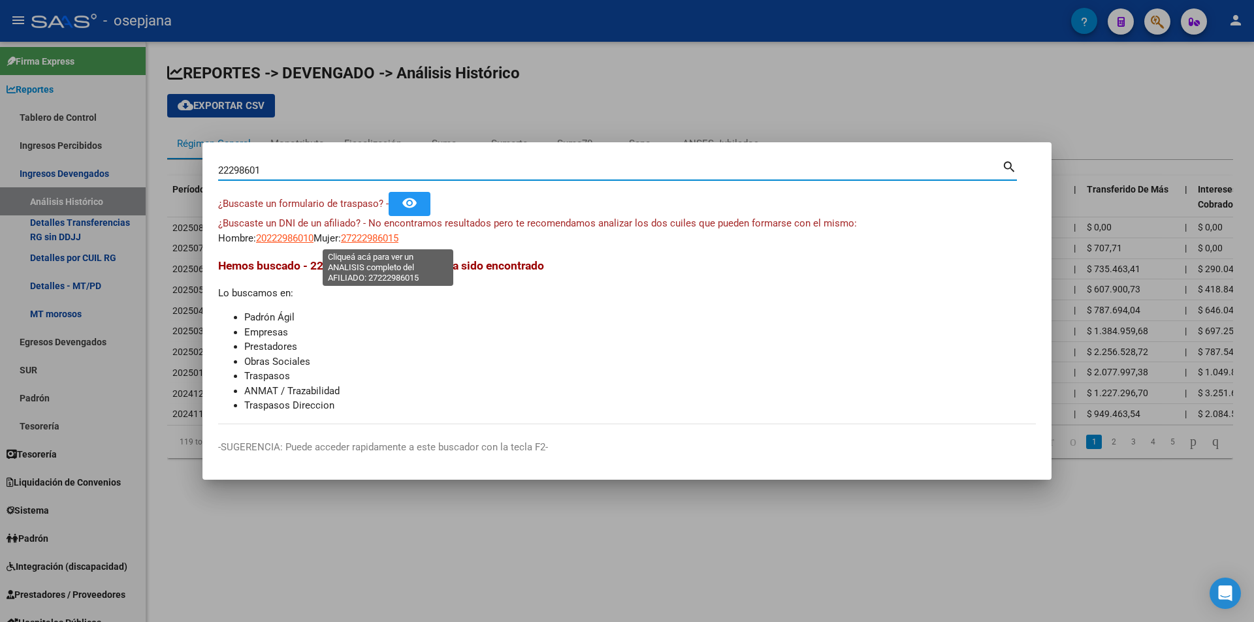
click at [375, 234] on span "27222986015" at bounding box center [369, 238] width 57 height 12
type textarea "27222986015"
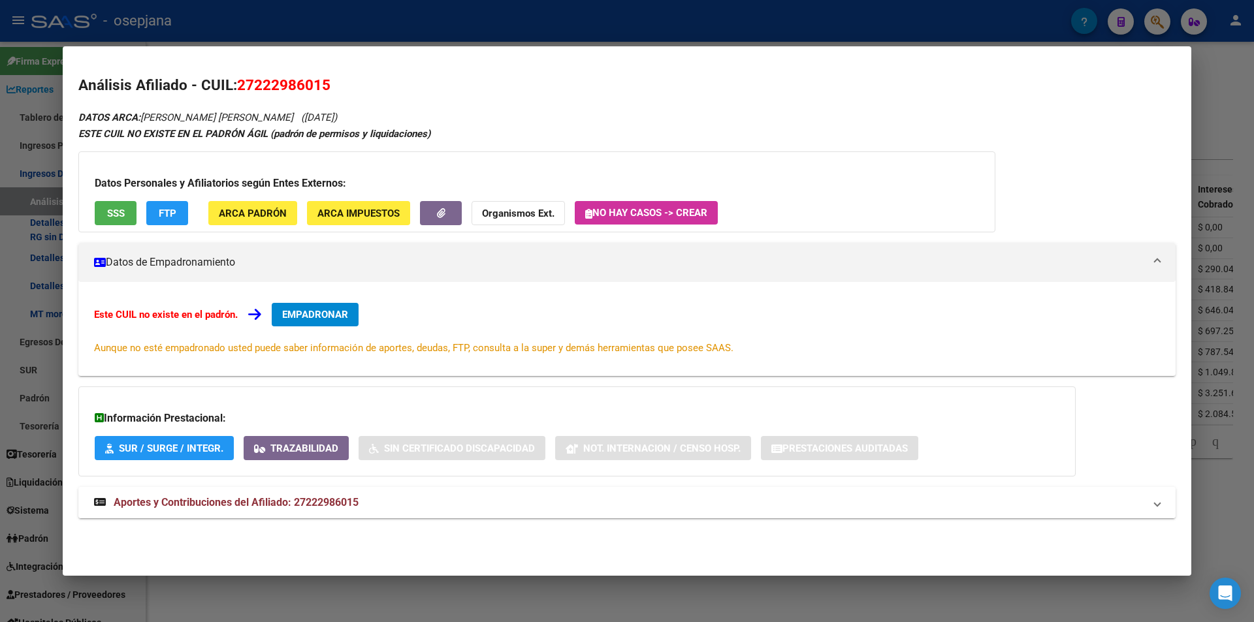
click at [262, 501] on span "Aportes y Contribuciones del Afiliado: 27222986015" at bounding box center [236, 502] width 245 height 12
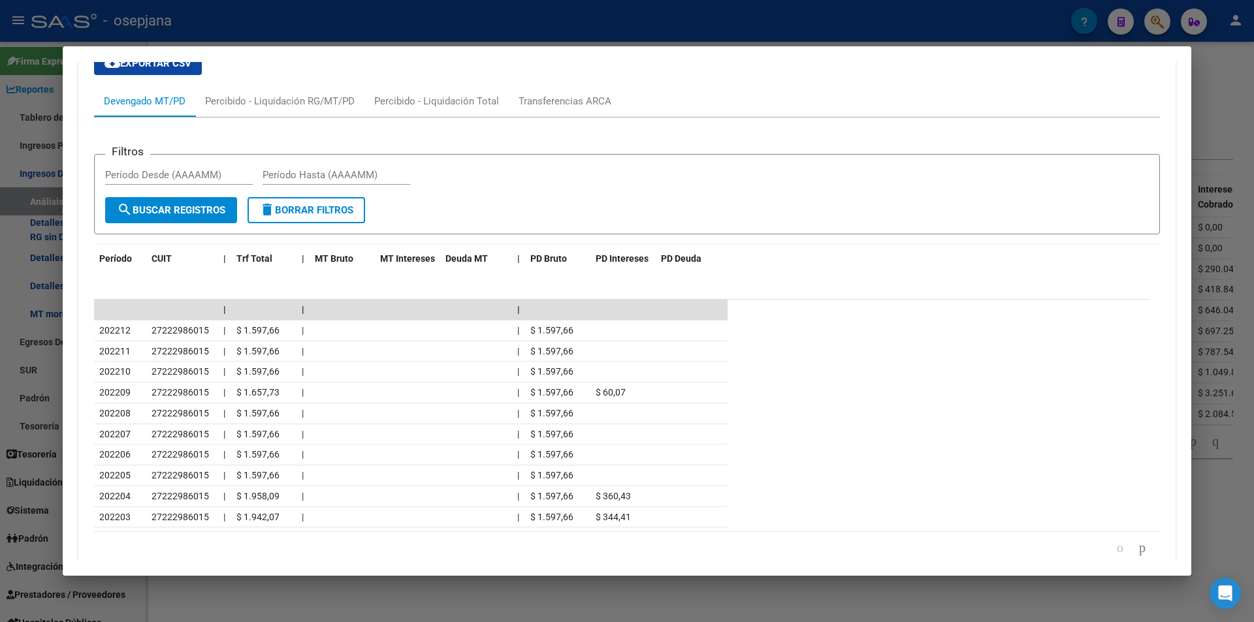
scroll to position [443, 0]
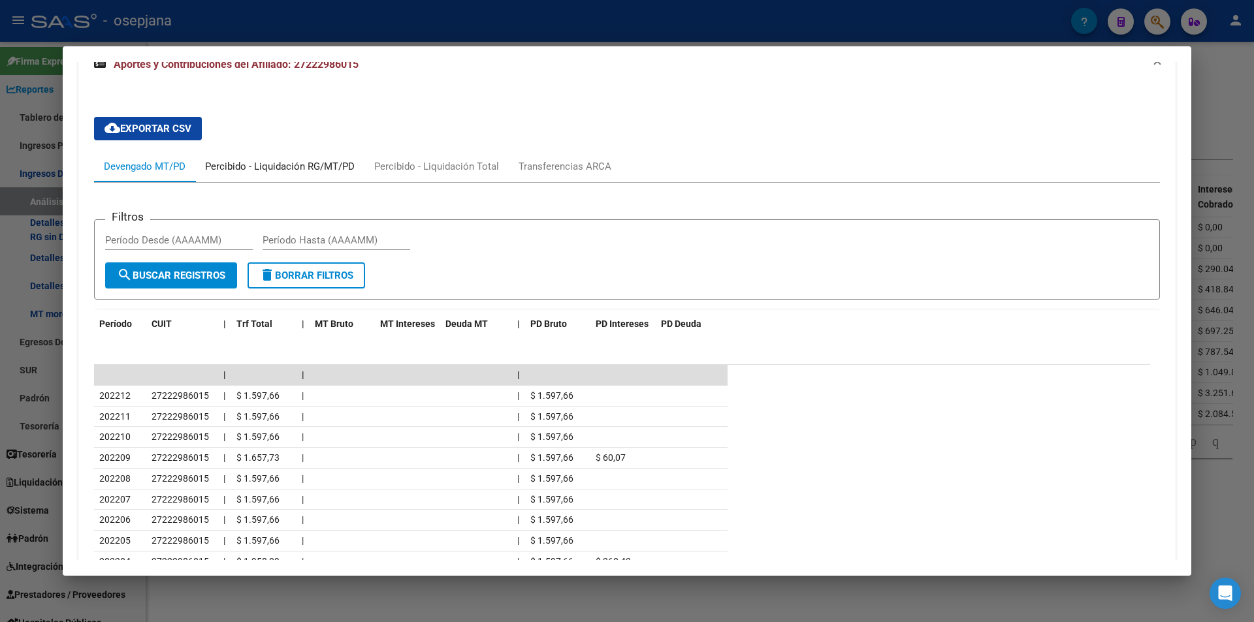
click at [302, 165] on div "Percibido - Liquidación RG/MT/PD" at bounding box center [280, 166] width 150 height 14
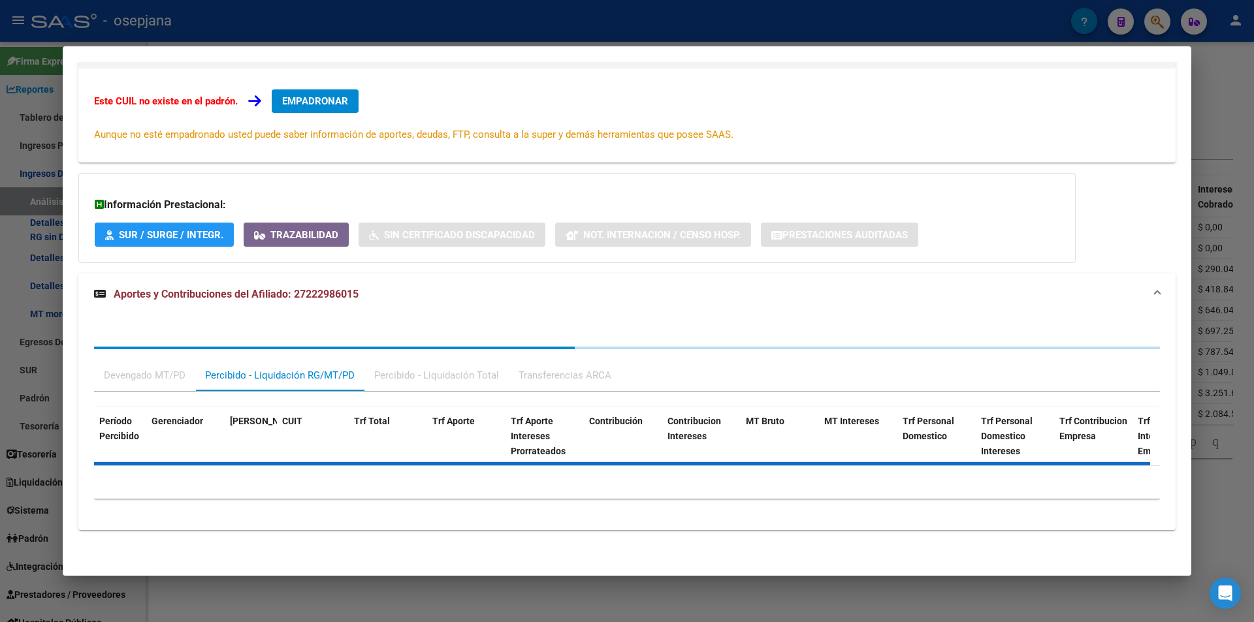
scroll to position [349, 0]
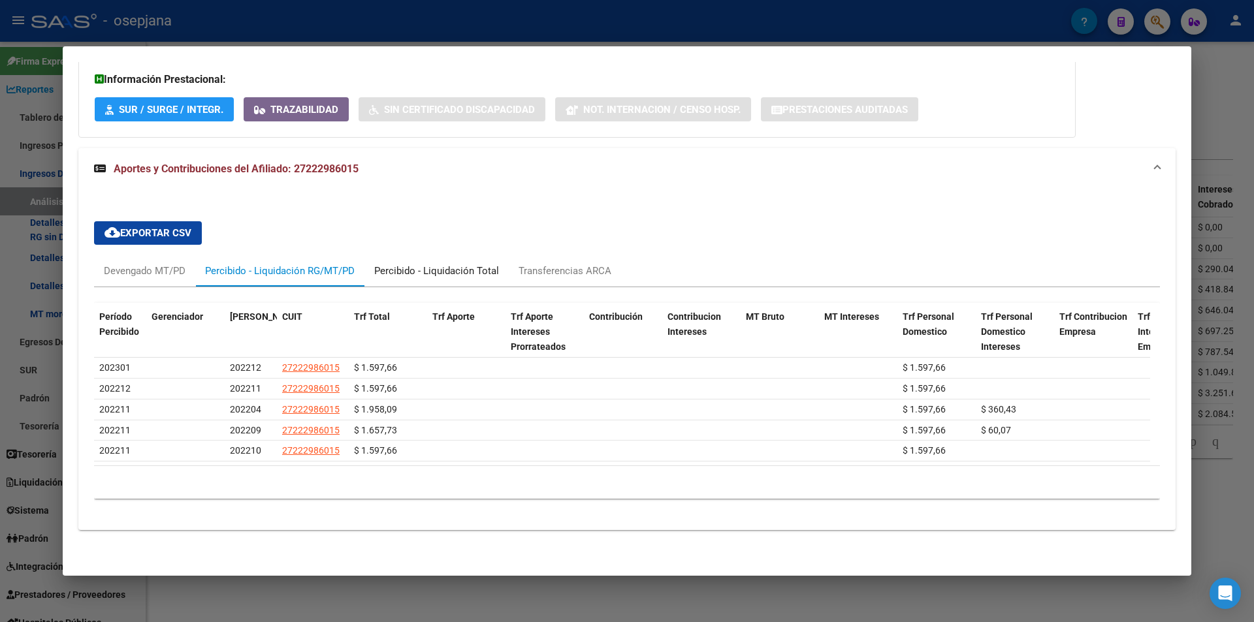
click at [464, 264] on div "Percibido - Liquidación Total" at bounding box center [436, 271] width 125 height 14
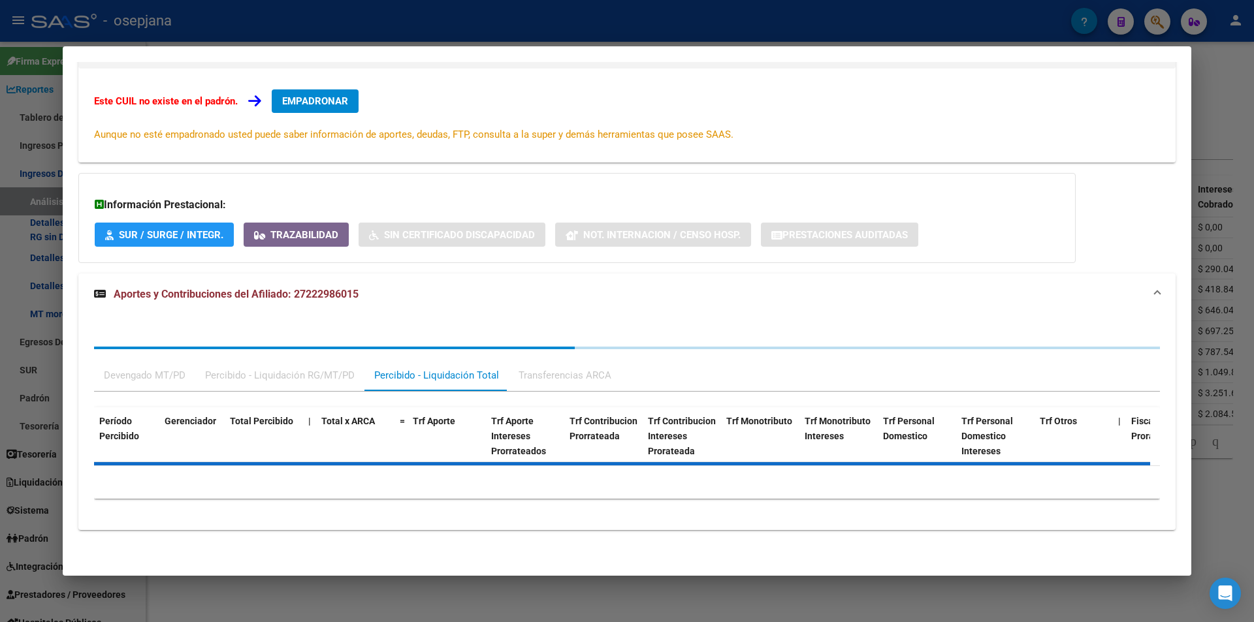
scroll to position [328, 0]
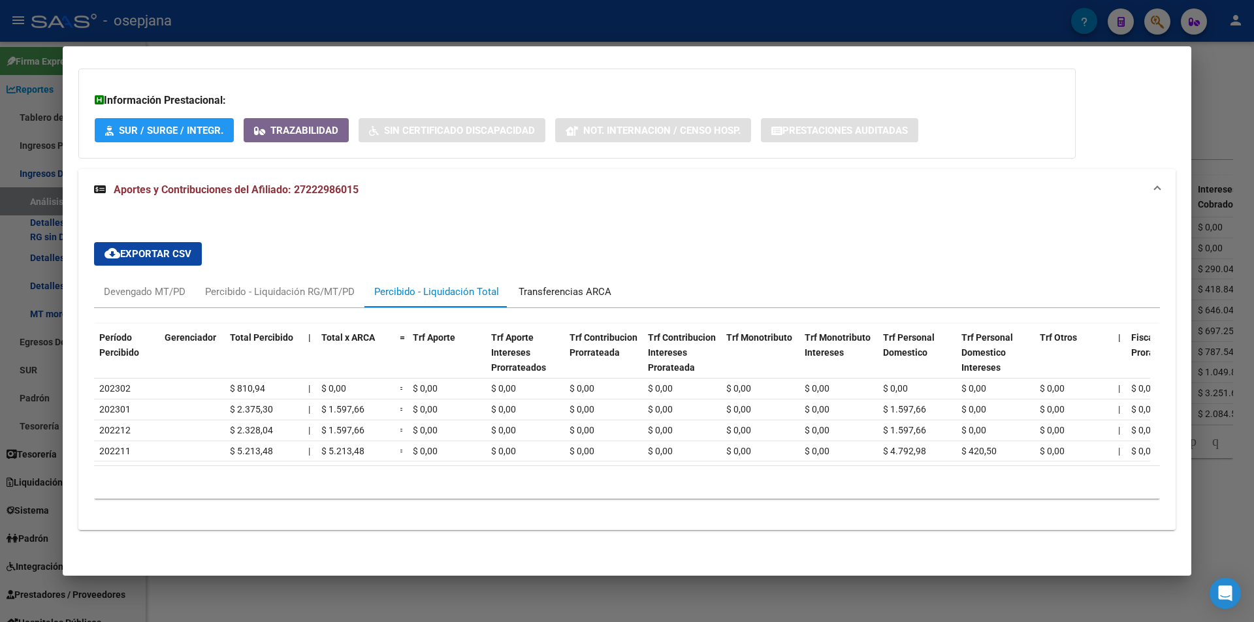
click at [537, 285] on div "Transferencias ARCA" at bounding box center [564, 292] width 93 height 14
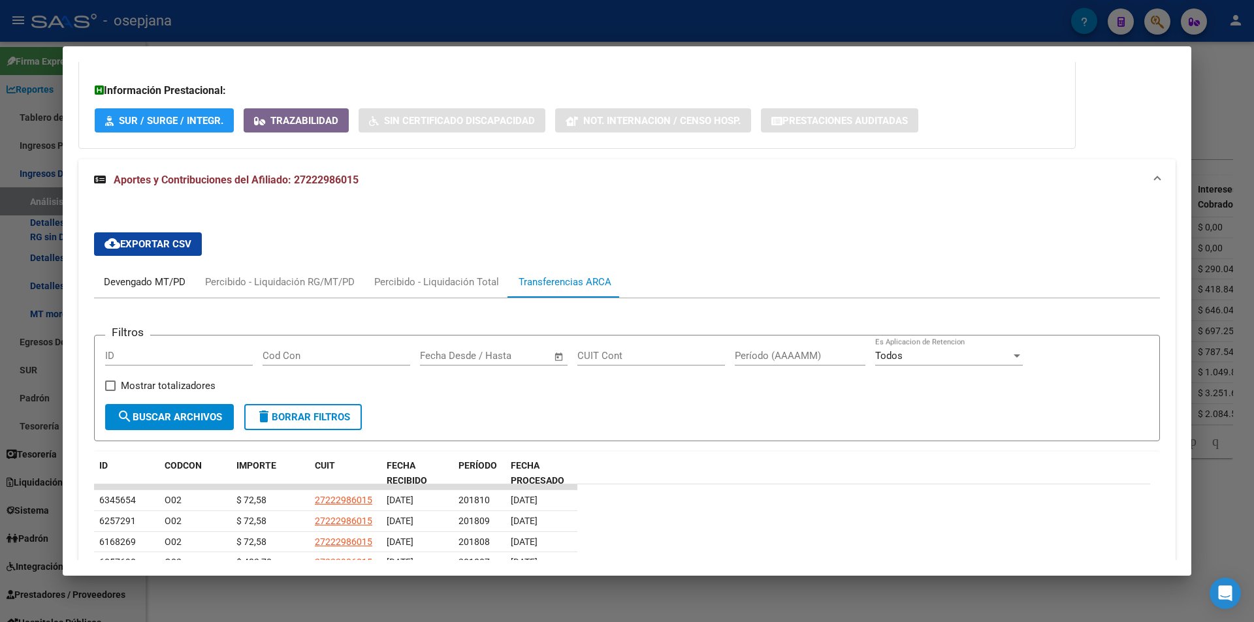
click at [159, 278] on div "Devengado MT/PD" at bounding box center [145, 282] width 82 height 14
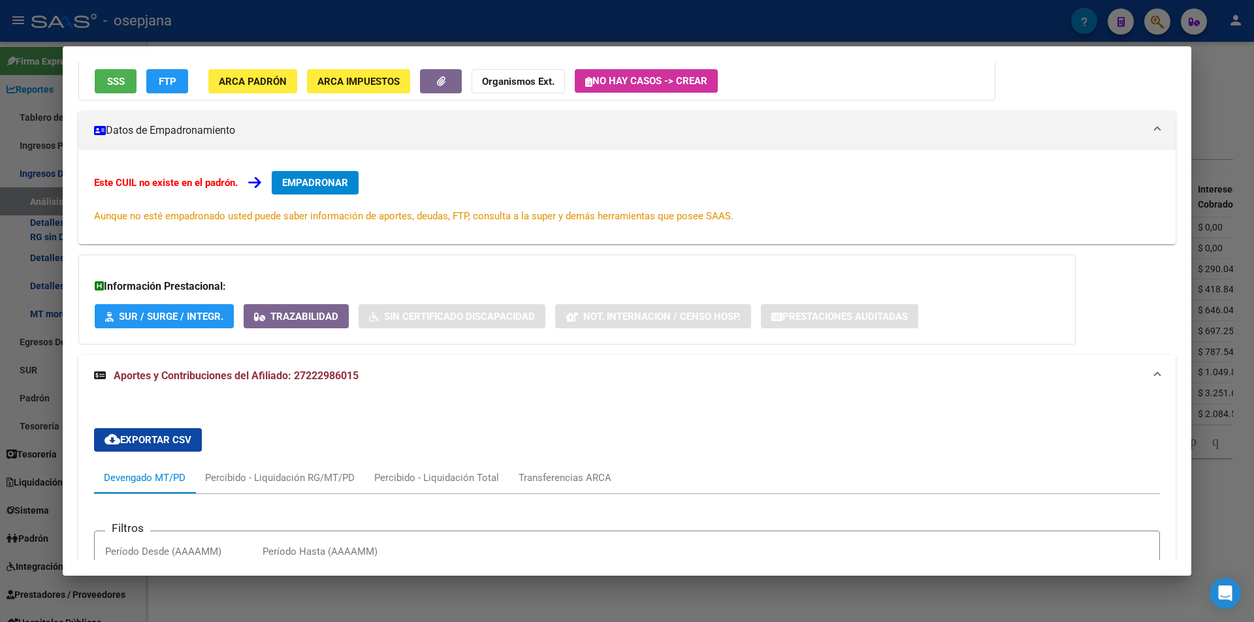
scroll to position [524, 0]
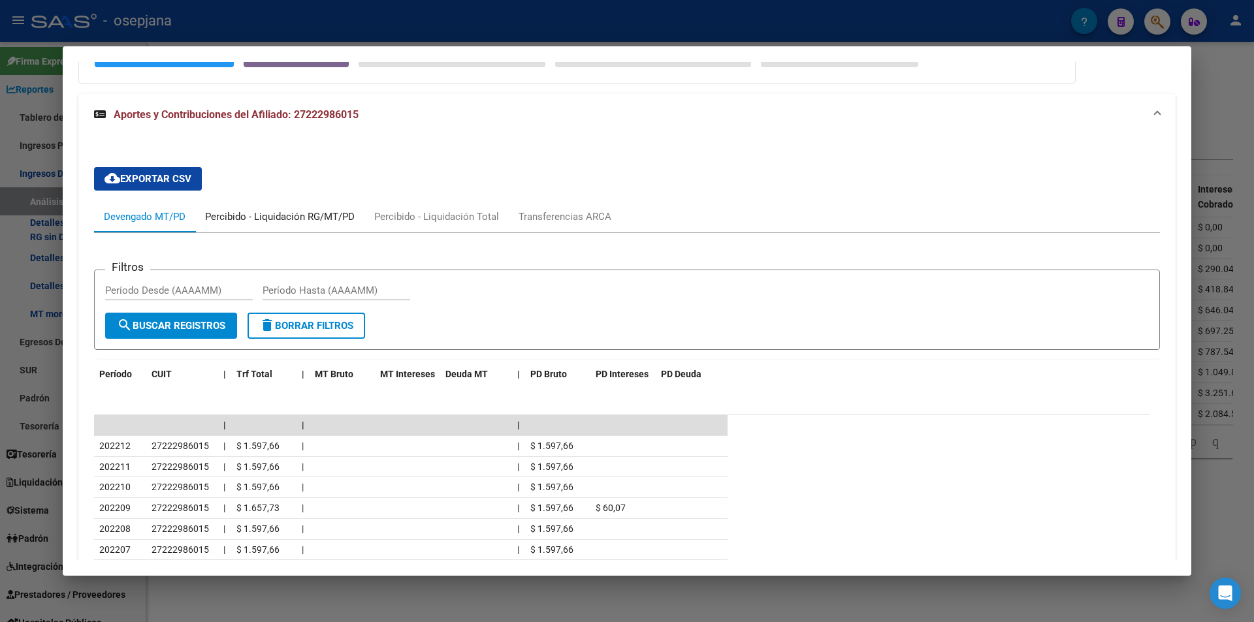
click at [286, 212] on div "Percibido - Liquidación RG/MT/PD" at bounding box center [280, 217] width 150 height 14
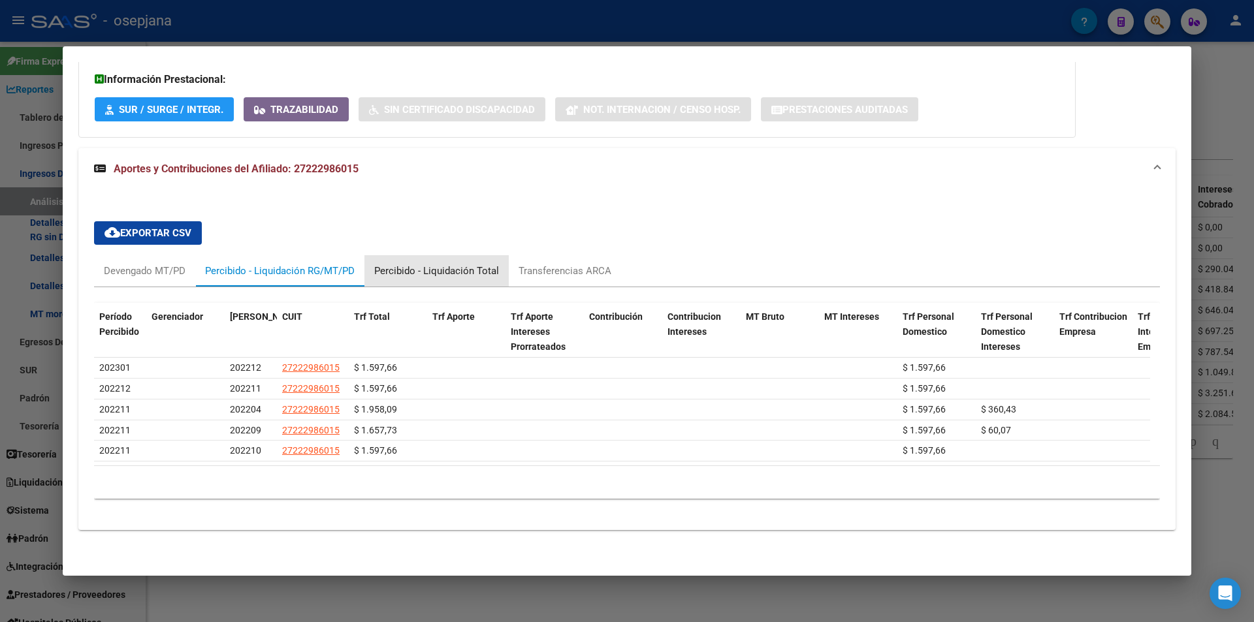
click at [450, 264] on div "Percibido - Liquidación Total" at bounding box center [436, 271] width 125 height 14
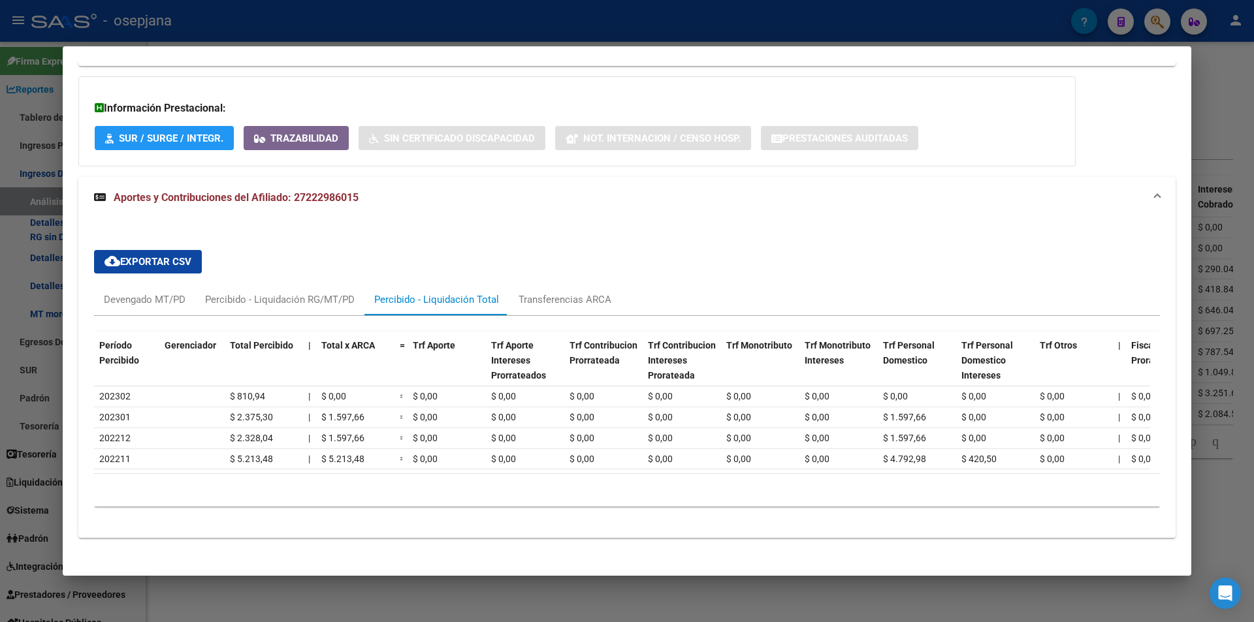
scroll to position [328, 0]
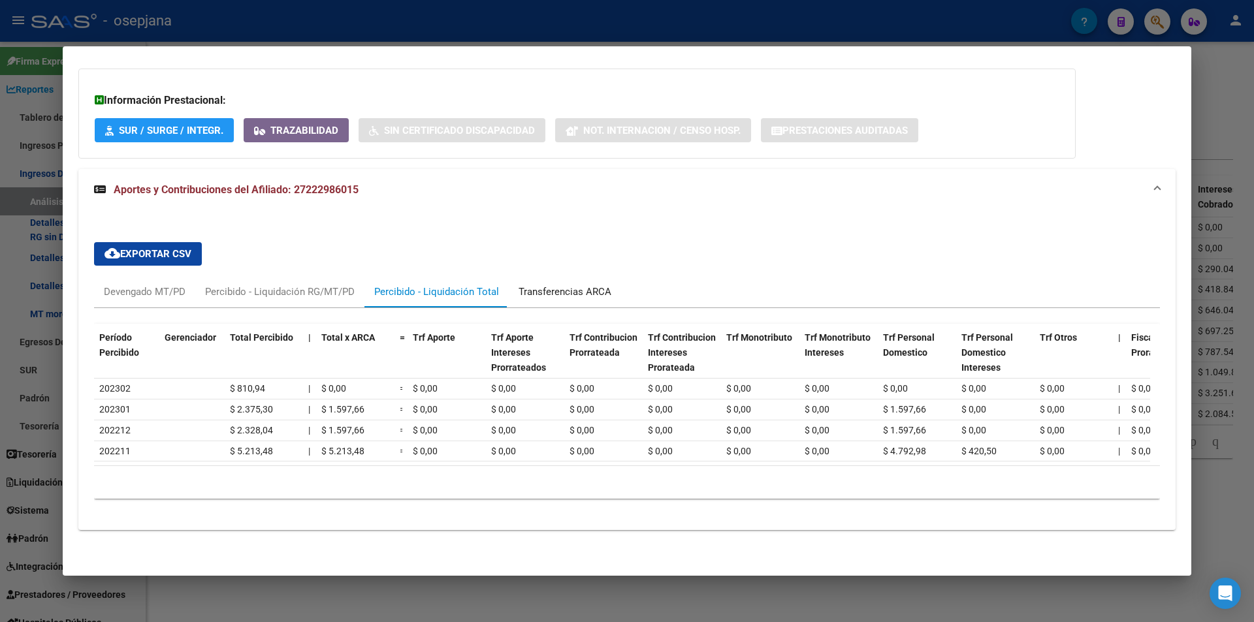
click at [545, 276] on div "Transferencias ARCA" at bounding box center [565, 291] width 112 height 31
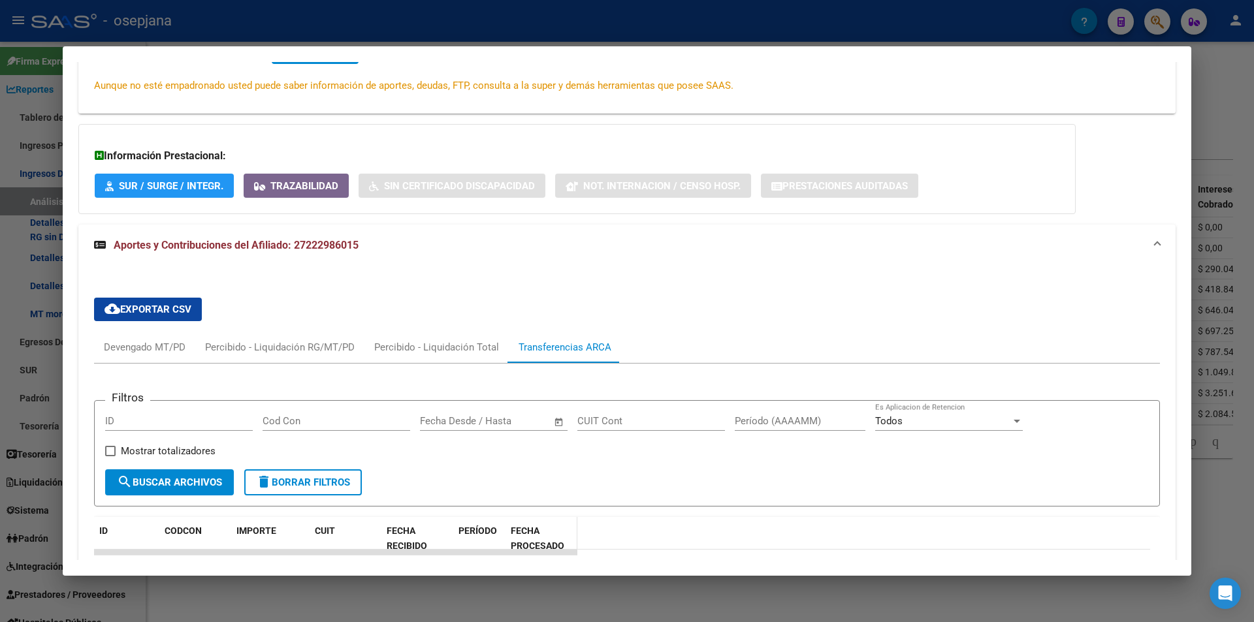
scroll to position [524, 0]
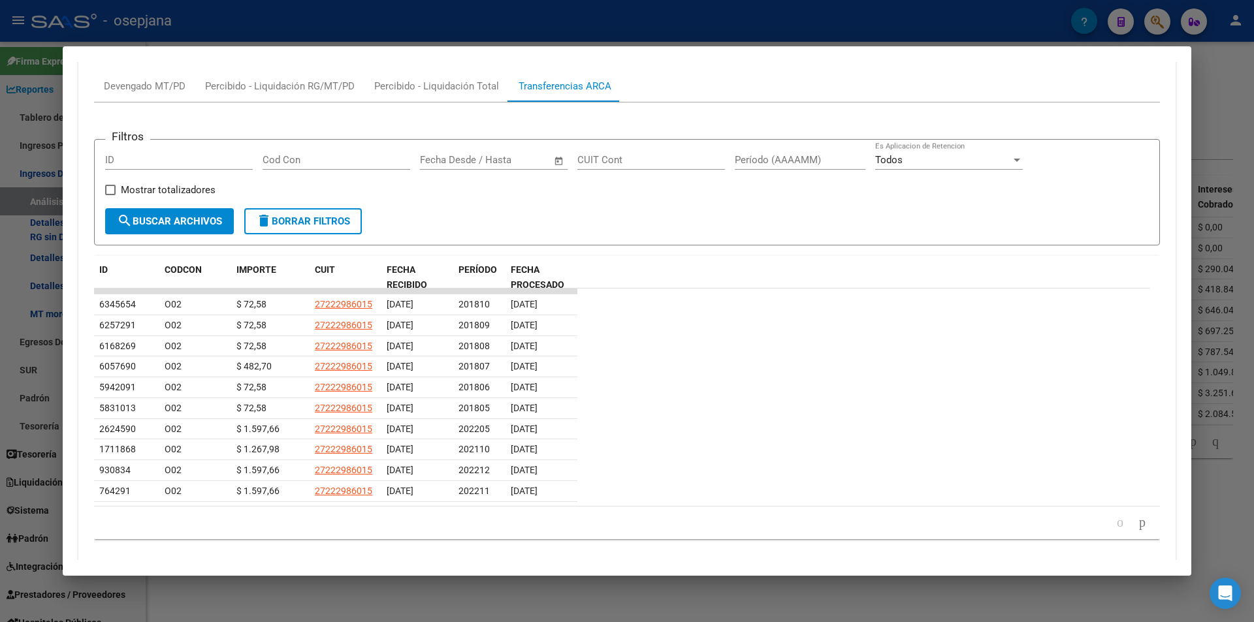
click at [701, 389] on datatable-row-wrapper "5942091 O02 $ 72,58 27222986015 11/07/2018 201806 16/07/2018" at bounding box center [622, 387] width 1056 height 21
